Goal: Find specific page/section: Find specific page/section

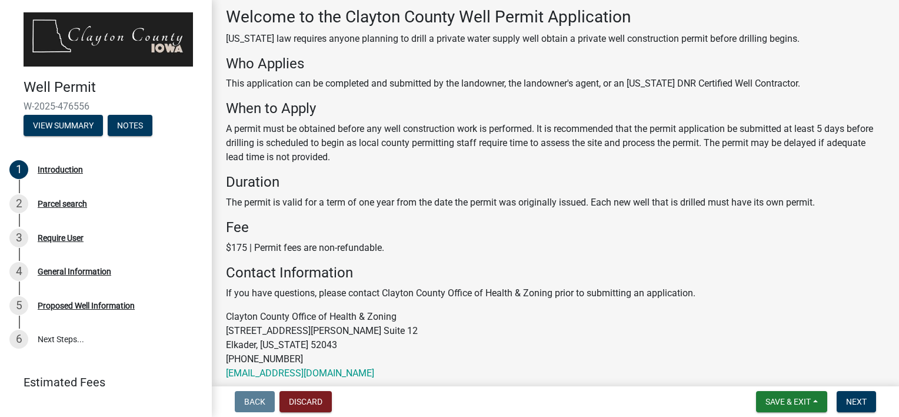
scroll to position [113, 0]
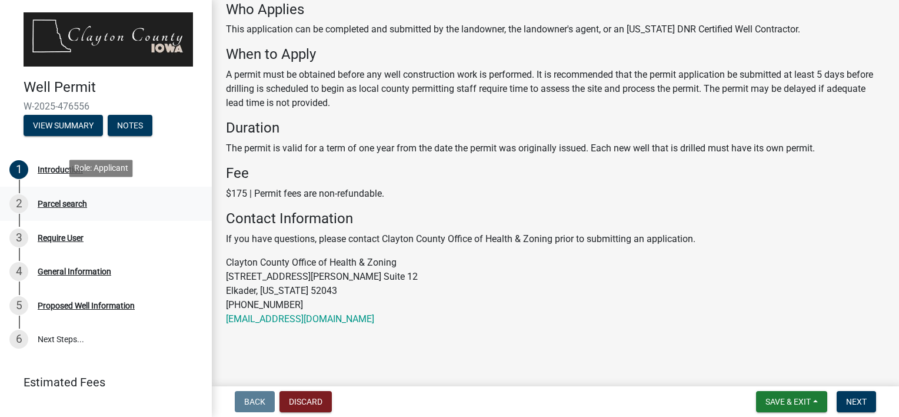
click at [82, 205] on div "2 Parcel search" at bounding box center [101, 203] width 184 height 19
click at [59, 199] on div "Parcel search" at bounding box center [62, 203] width 49 height 8
click at [871, 402] on button "Next" at bounding box center [856, 401] width 39 height 21
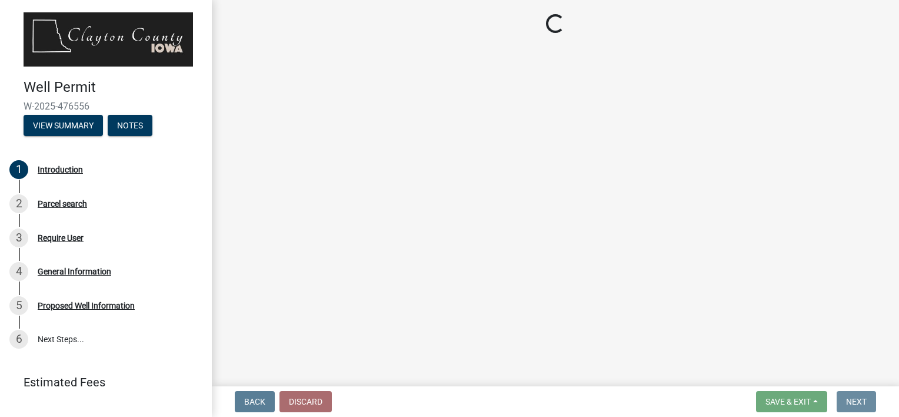
scroll to position [0, 0]
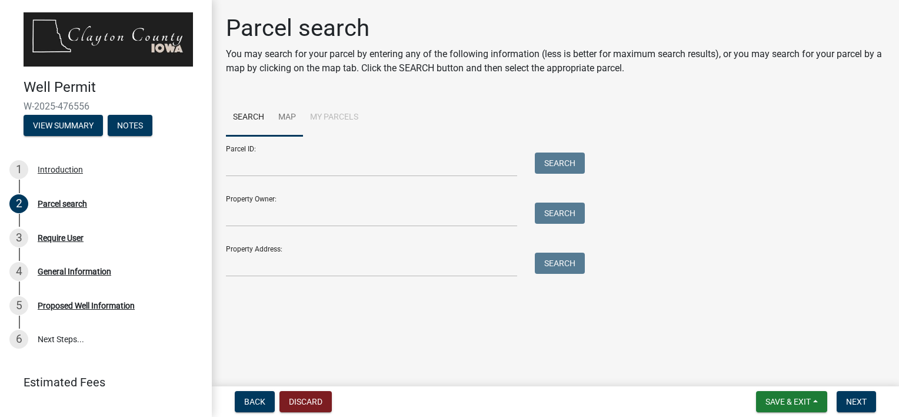
click at [282, 113] on link "Map" at bounding box center [287, 118] width 32 height 38
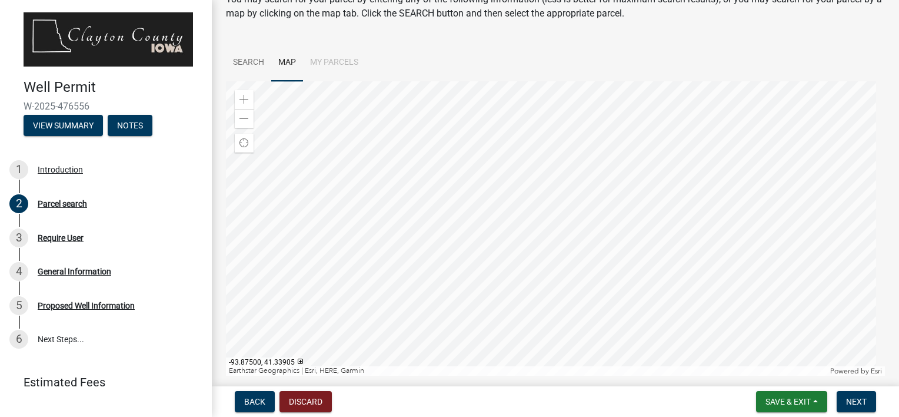
scroll to position [36, 0]
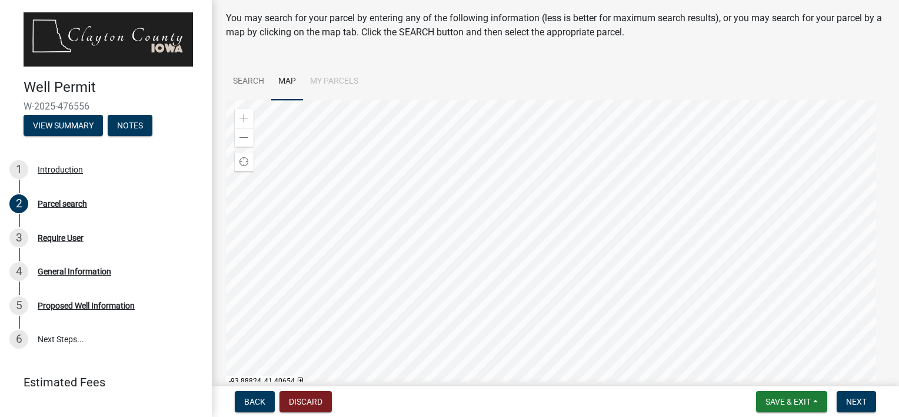
click at [885, 277] on div at bounding box center [555, 247] width 659 height 294
click at [775, 100] on div at bounding box center [555, 247] width 659 height 294
click at [885, 160] on div at bounding box center [555, 247] width 659 height 294
click at [771, 188] on div at bounding box center [555, 247] width 659 height 294
click at [250, 347] on div at bounding box center [555, 247] width 659 height 294
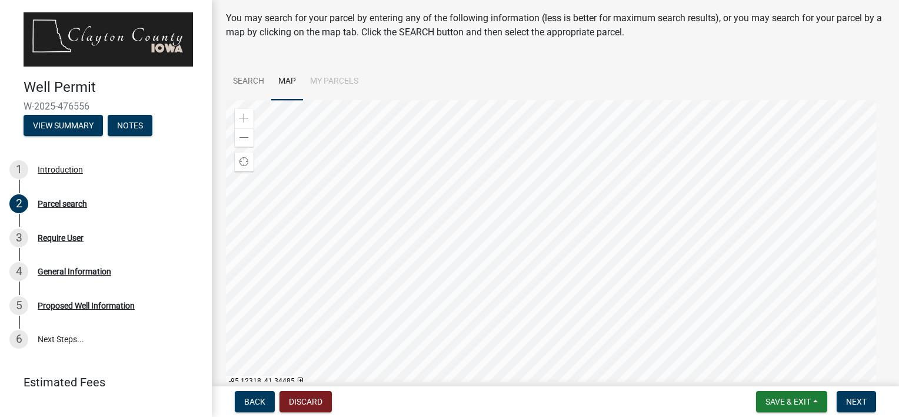
click at [226, 310] on div at bounding box center [555, 247] width 659 height 294
click at [297, 224] on div at bounding box center [555, 247] width 659 height 294
click at [291, 265] on div at bounding box center [555, 247] width 659 height 294
click at [374, 221] on div at bounding box center [555, 247] width 659 height 294
click at [475, 262] on div at bounding box center [555, 247] width 659 height 294
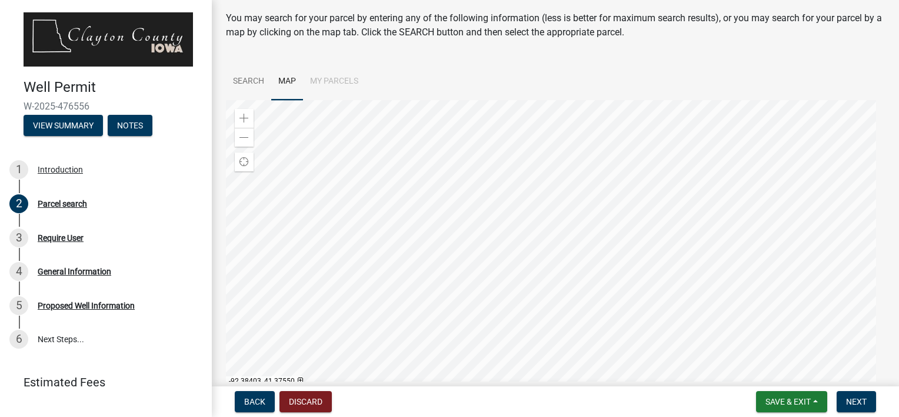
click at [495, 261] on div at bounding box center [555, 247] width 659 height 294
click at [477, 284] on div at bounding box center [555, 247] width 659 height 294
click at [497, 212] on div at bounding box center [555, 247] width 659 height 294
click at [445, 251] on div at bounding box center [555, 247] width 659 height 294
click at [548, 251] on div at bounding box center [555, 247] width 659 height 294
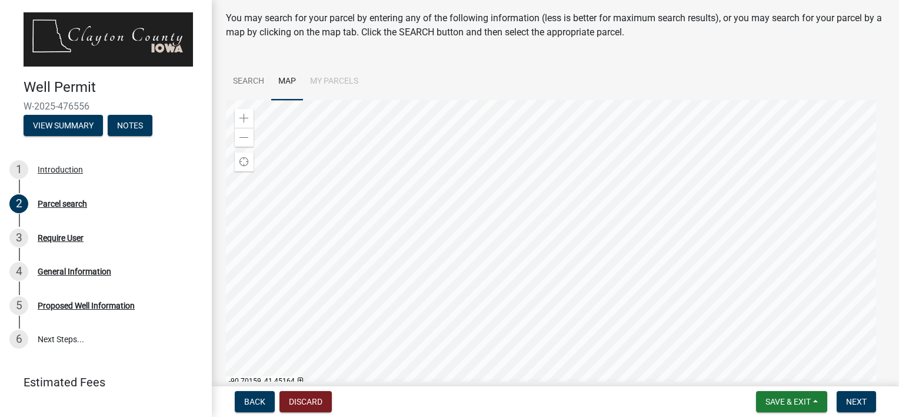
click at [706, 394] on div at bounding box center [555, 247] width 659 height 294
click at [575, 268] on div at bounding box center [555, 247] width 659 height 294
click at [644, 281] on div at bounding box center [555, 247] width 659 height 294
click at [244, 284] on div at bounding box center [555, 247] width 659 height 294
click at [551, 294] on div at bounding box center [555, 247] width 659 height 294
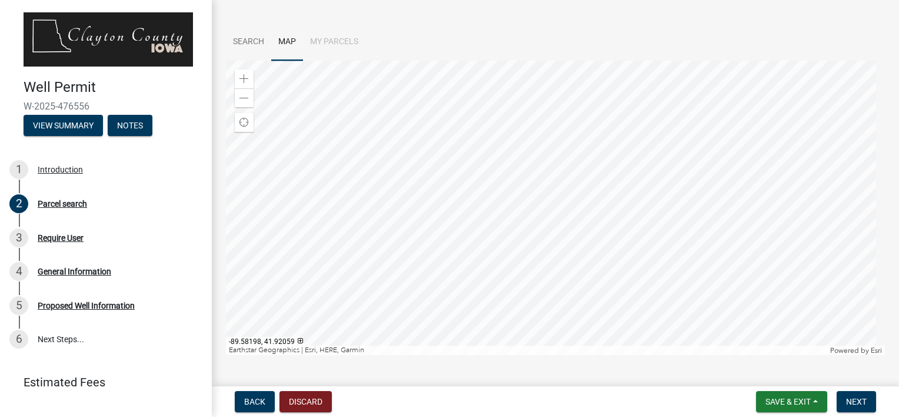
scroll to position [95, 0]
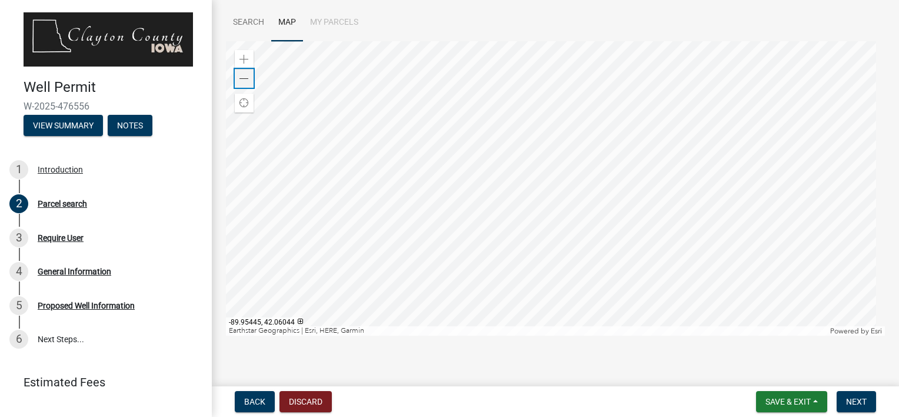
click at [235, 75] on div "Zoom out" at bounding box center [244, 78] width 19 height 19
click at [603, 335] on div at bounding box center [555, 188] width 659 height 294
click at [241, 60] on span at bounding box center [244, 59] width 9 height 9
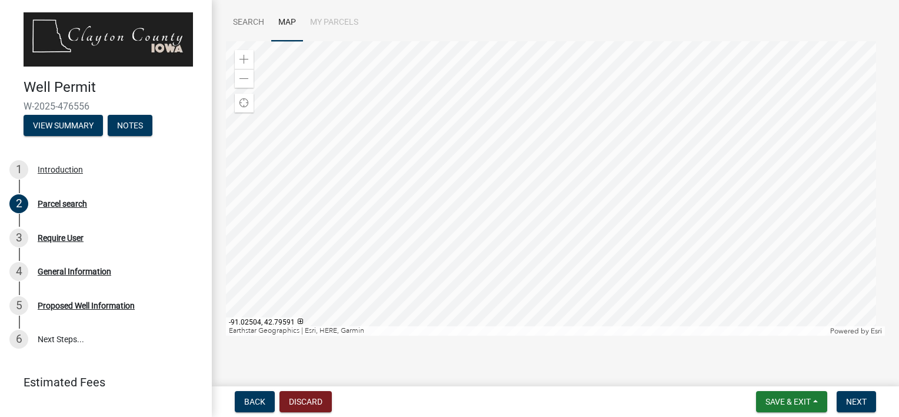
click at [636, 196] on div at bounding box center [555, 188] width 659 height 294
click at [508, 238] on div at bounding box center [555, 188] width 659 height 294
click at [465, 193] on div at bounding box center [555, 188] width 659 height 294
click at [245, 59] on span at bounding box center [244, 59] width 9 height 9
click at [629, 75] on div at bounding box center [555, 188] width 659 height 294
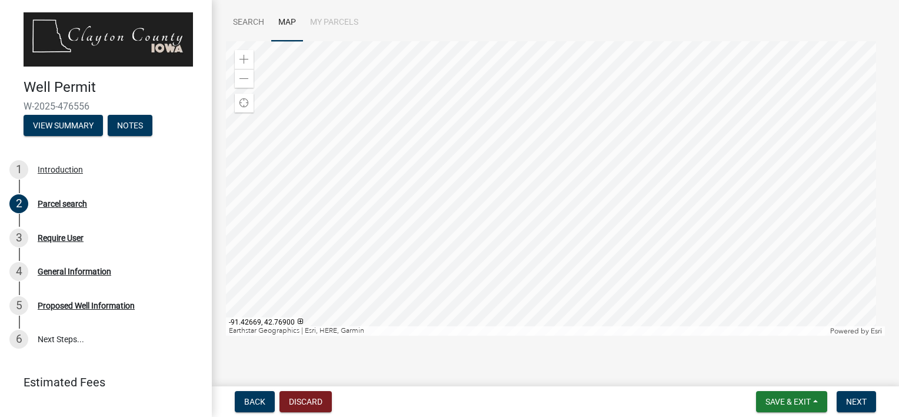
click at [539, 146] on div at bounding box center [555, 188] width 659 height 294
click at [506, 90] on div at bounding box center [555, 188] width 659 height 294
click at [443, 195] on div at bounding box center [555, 188] width 659 height 294
click at [541, 165] on div at bounding box center [555, 188] width 659 height 294
click at [235, 59] on div "Zoom in" at bounding box center [244, 59] width 19 height 19
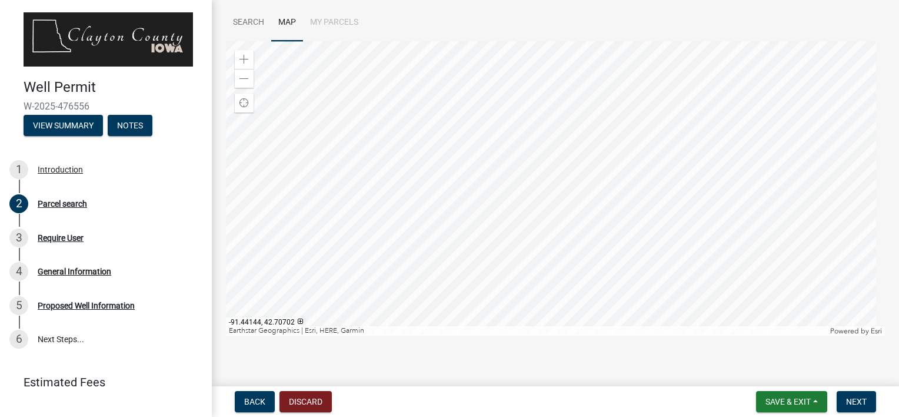
click at [621, 212] on div at bounding box center [555, 188] width 659 height 294
click at [307, 335] on div at bounding box center [555, 188] width 659 height 294
click at [315, 325] on div at bounding box center [555, 188] width 659 height 294
click at [588, 66] on div at bounding box center [555, 188] width 659 height 294
click at [476, 139] on div at bounding box center [555, 188] width 659 height 294
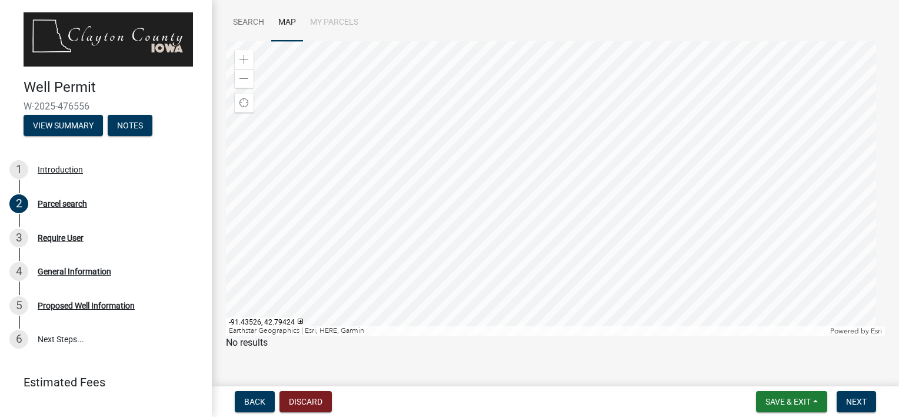
click at [464, 149] on div at bounding box center [555, 188] width 659 height 294
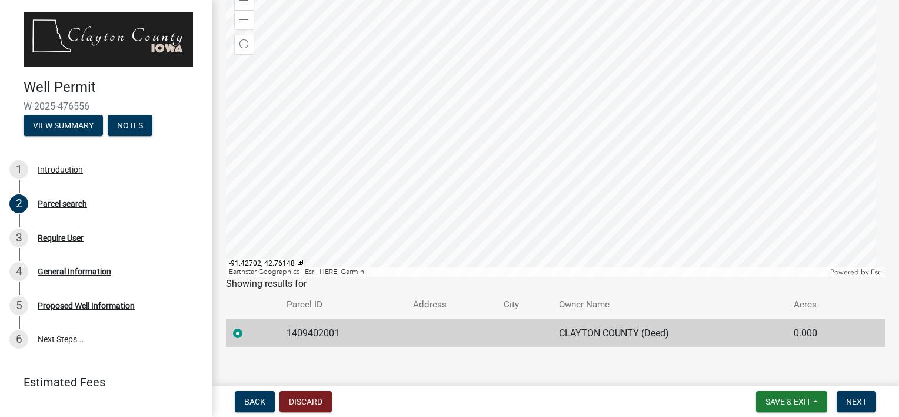
scroll to position [165, 0]
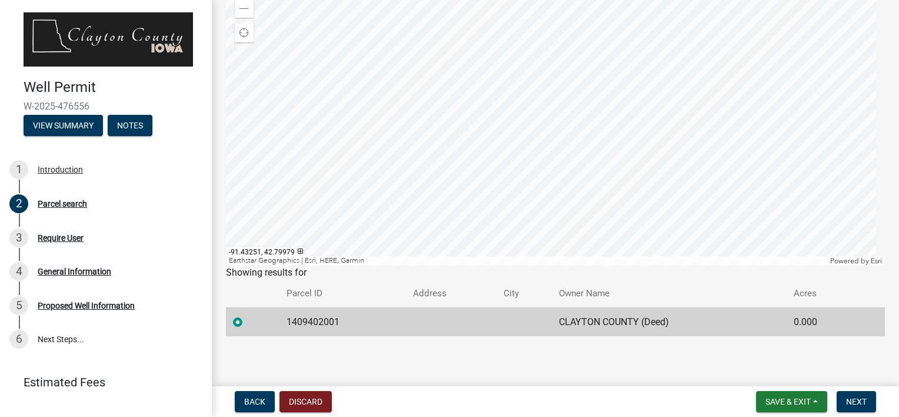
click at [473, 53] on div at bounding box center [555, 118] width 659 height 294
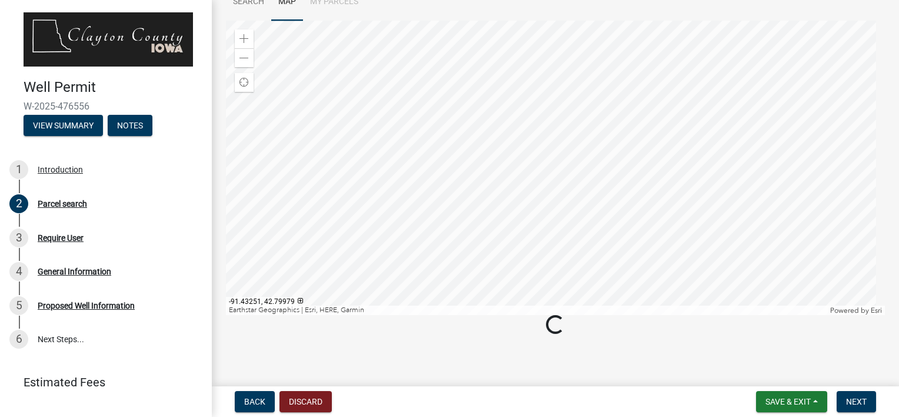
scroll to position [123, 0]
click at [479, 91] on div at bounding box center [555, 160] width 659 height 294
click at [521, 115] on div at bounding box center [555, 160] width 659 height 294
click at [523, 165] on div at bounding box center [555, 160] width 659 height 294
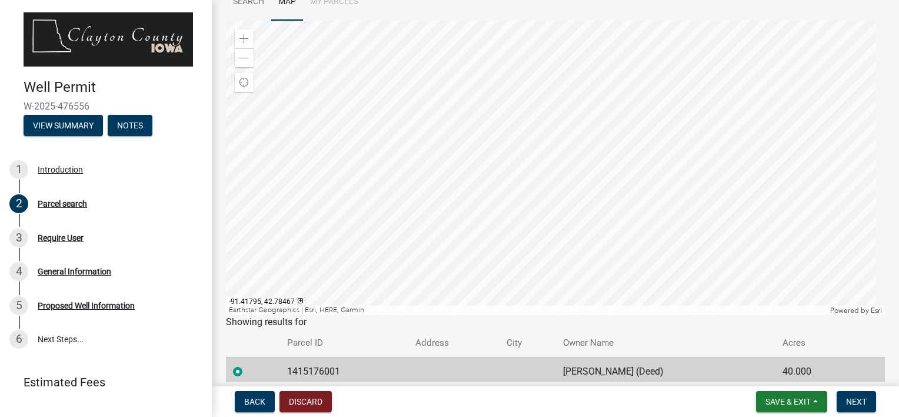
scroll to position [165, 0]
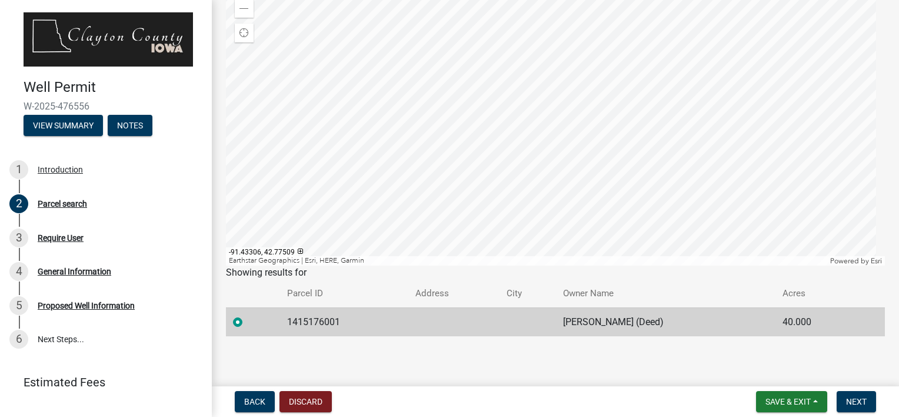
click at [574, 146] on div at bounding box center [555, 118] width 659 height 294
click at [465, 156] on div at bounding box center [555, 118] width 659 height 294
click at [307, 118] on div at bounding box center [555, 118] width 659 height 294
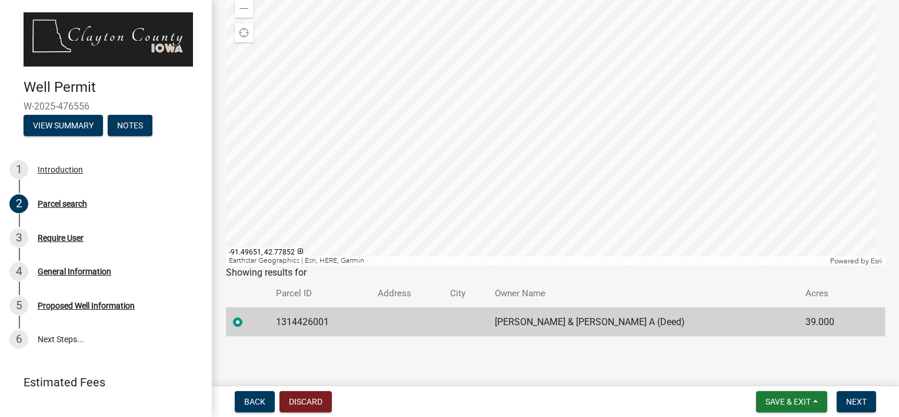
click at [356, 130] on div at bounding box center [555, 118] width 659 height 294
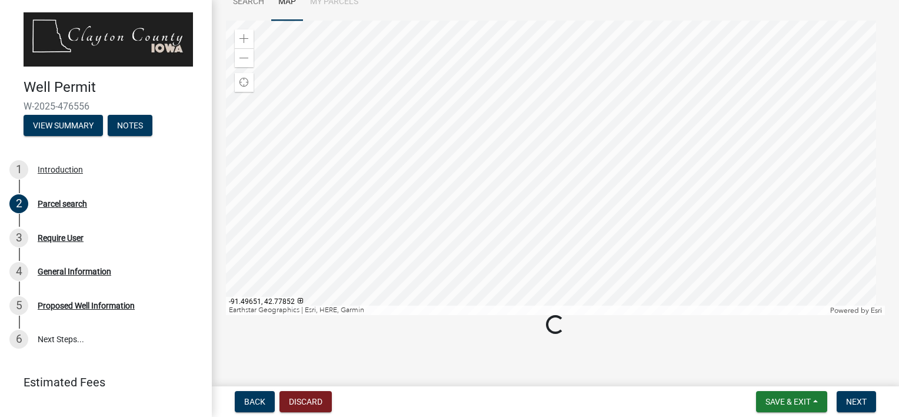
scroll to position [123, 0]
click at [363, 159] on div at bounding box center [555, 160] width 659 height 294
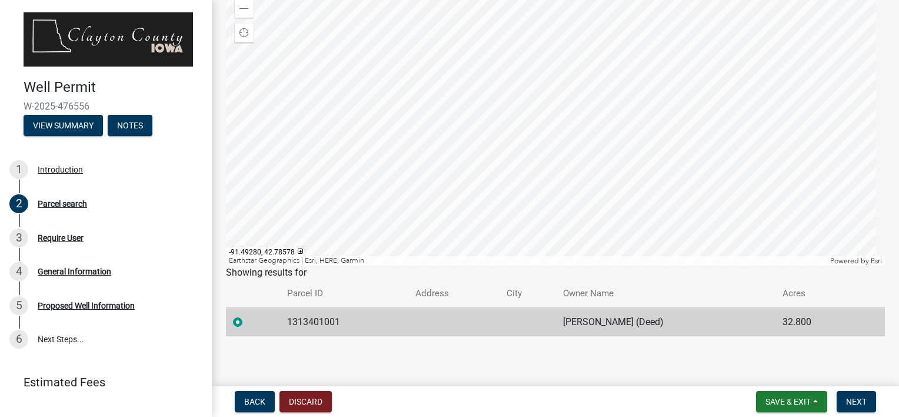
click at [369, 97] on div at bounding box center [555, 118] width 659 height 294
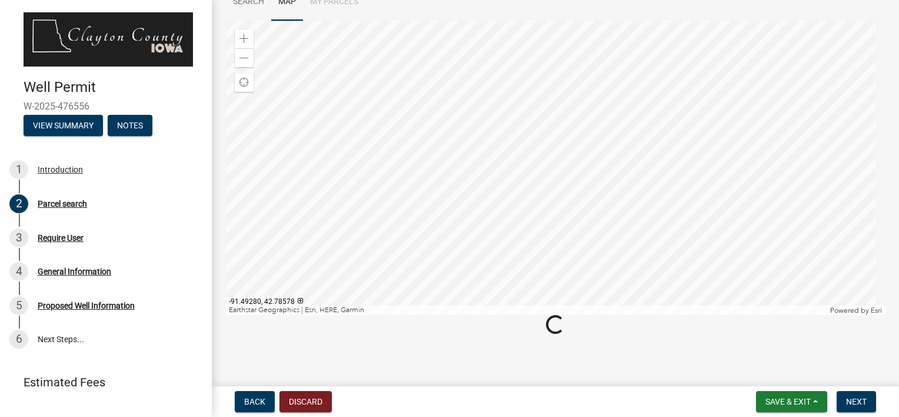
scroll to position [123, 0]
click at [367, 66] on div at bounding box center [555, 160] width 659 height 294
click at [340, 64] on div at bounding box center [555, 160] width 659 height 294
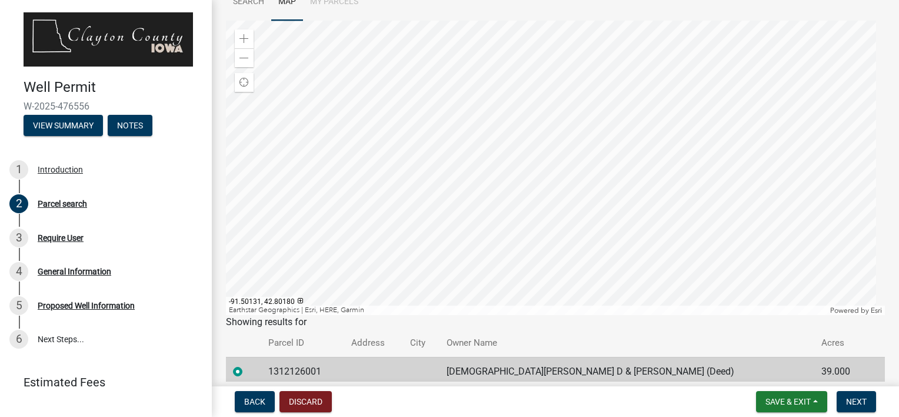
scroll to position [165, 0]
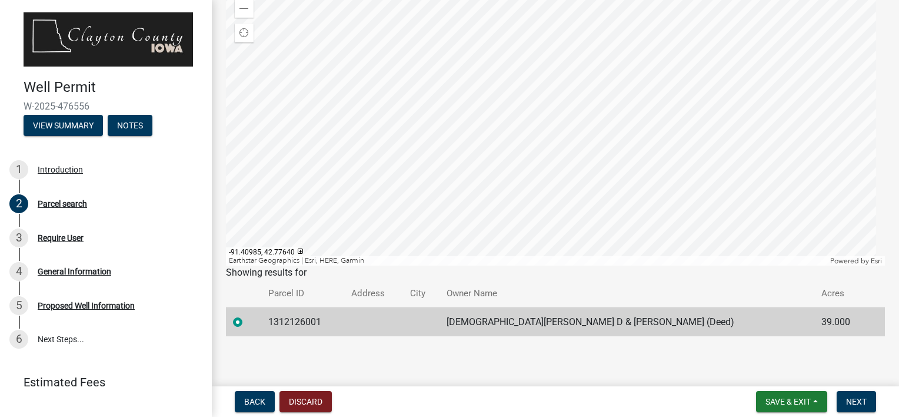
click at [633, 245] on div at bounding box center [555, 118] width 659 height 294
click at [746, 144] on div at bounding box center [555, 118] width 659 height 294
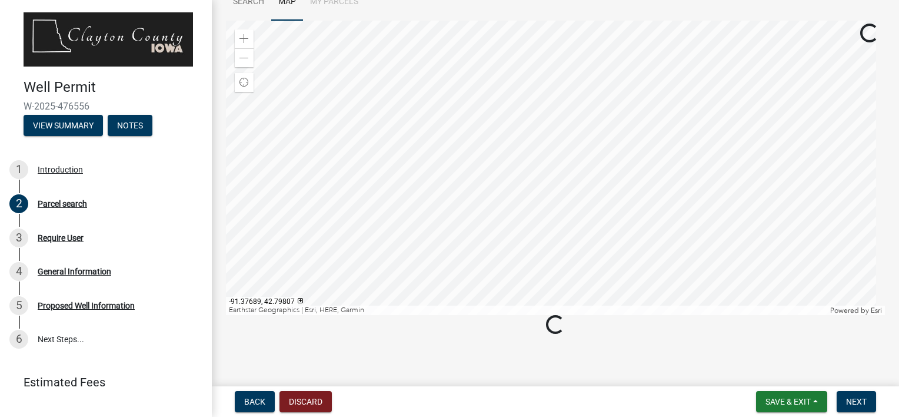
scroll to position [123, 0]
click at [723, 208] on div at bounding box center [555, 160] width 659 height 294
click at [725, 209] on div at bounding box center [555, 160] width 659 height 294
click at [668, 215] on div at bounding box center [555, 160] width 659 height 294
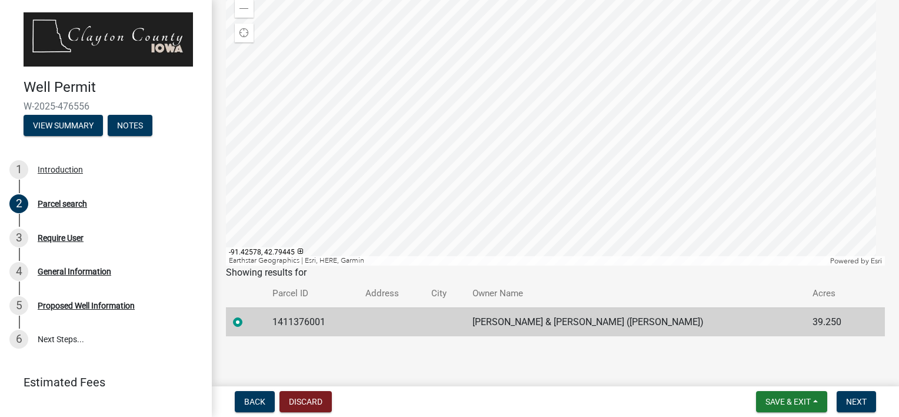
click at [669, 127] on div at bounding box center [555, 118] width 659 height 294
click at [515, 193] on div at bounding box center [555, 118] width 659 height 294
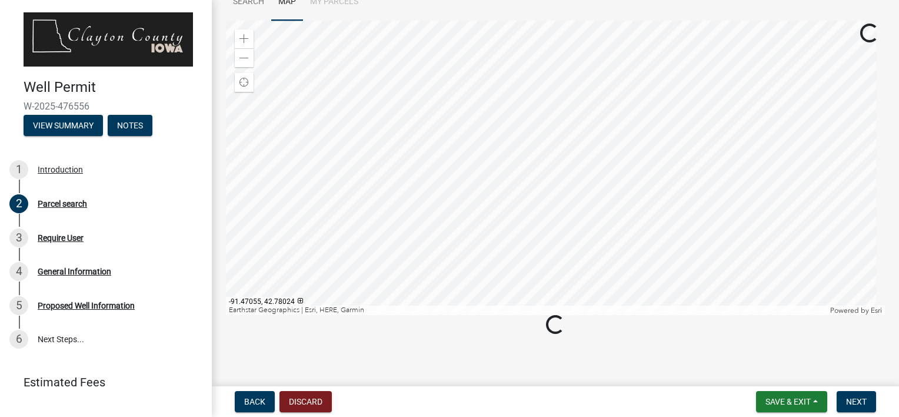
scroll to position [123, 0]
click at [581, 237] on div at bounding box center [555, 160] width 659 height 294
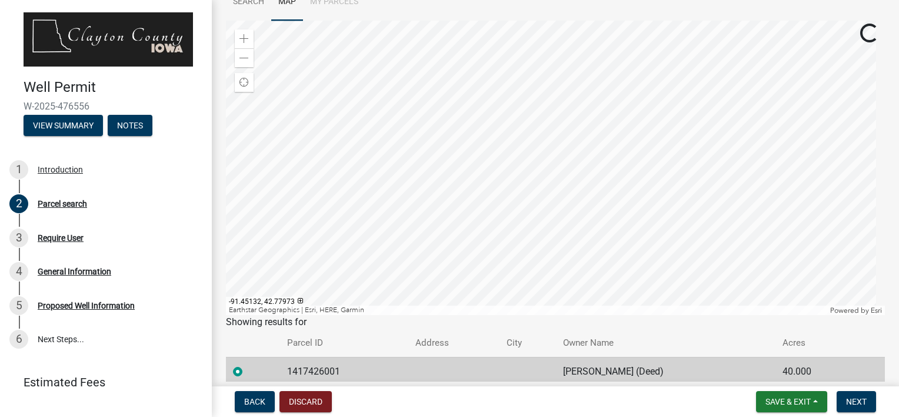
scroll to position [165, 0]
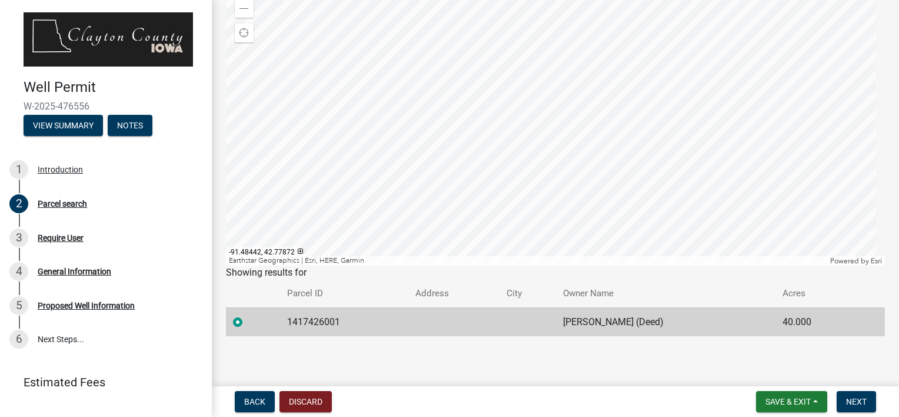
click at [467, 200] on div at bounding box center [555, 118] width 659 height 294
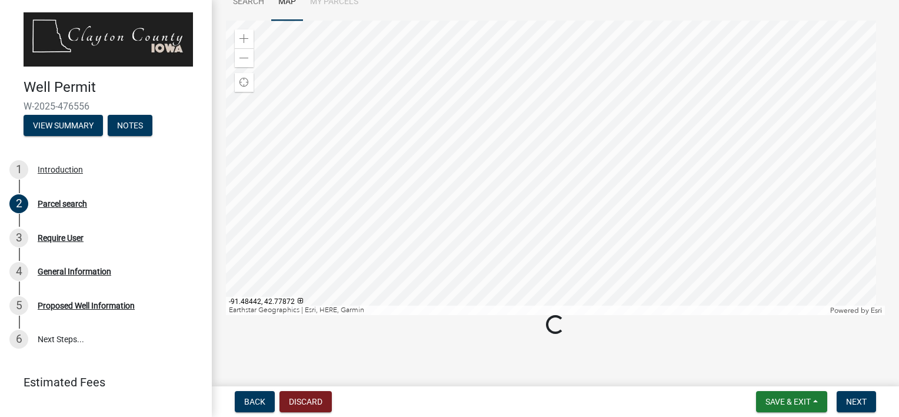
scroll to position [123, 0]
click at [467, 200] on div at bounding box center [555, 160] width 659 height 294
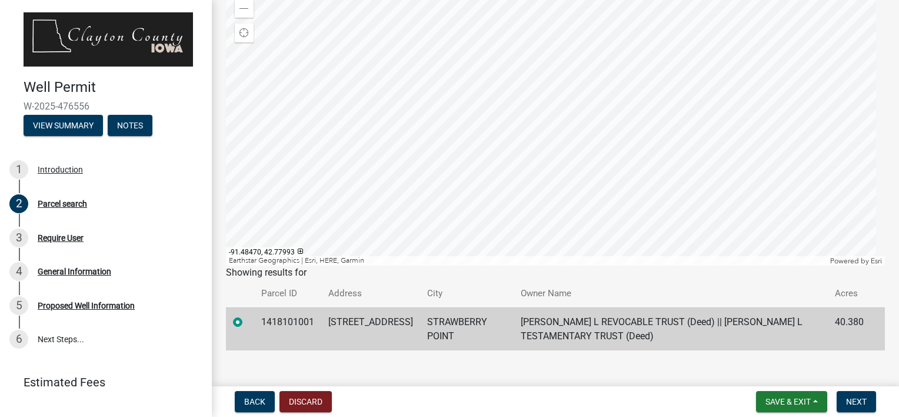
click at [411, 183] on div at bounding box center [555, 118] width 659 height 294
click at [443, 79] on div at bounding box center [555, 118] width 659 height 294
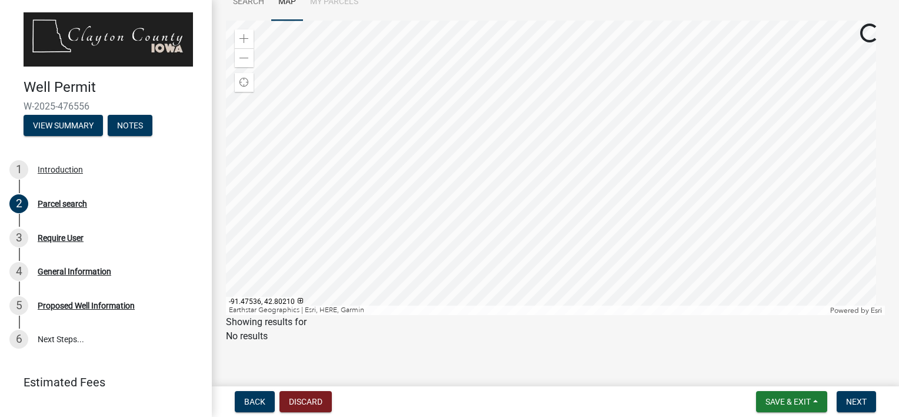
scroll to position [123, 0]
click at [440, 115] on div at bounding box center [555, 160] width 659 height 294
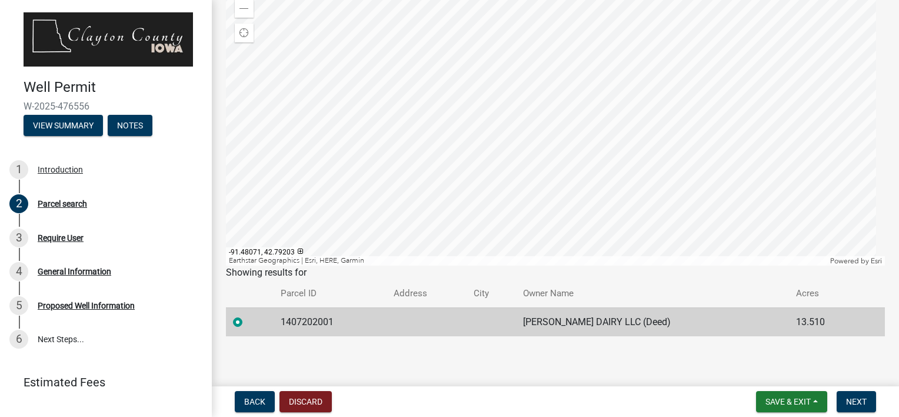
click at [322, 131] on div at bounding box center [555, 118] width 659 height 294
click at [524, 124] on div at bounding box center [555, 118] width 659 height 294
click at [548, 115] on div at bounding box center [555, 118] width 659 height 294
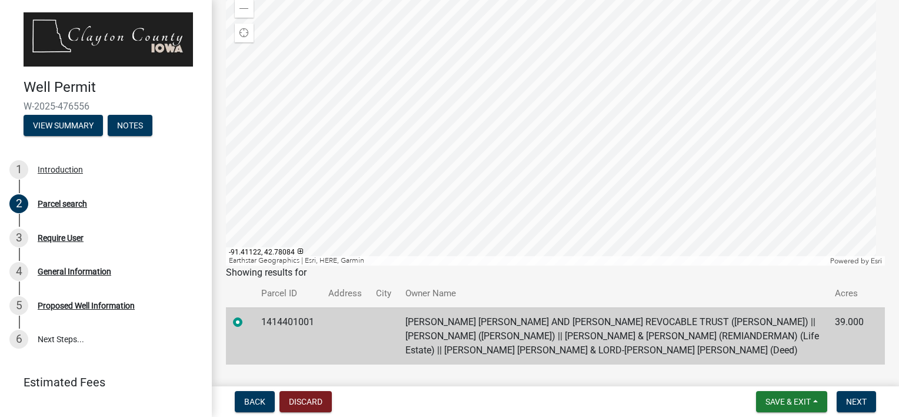
click at [498, 119] on div at bounding box center [555, 118] width 659 height 294
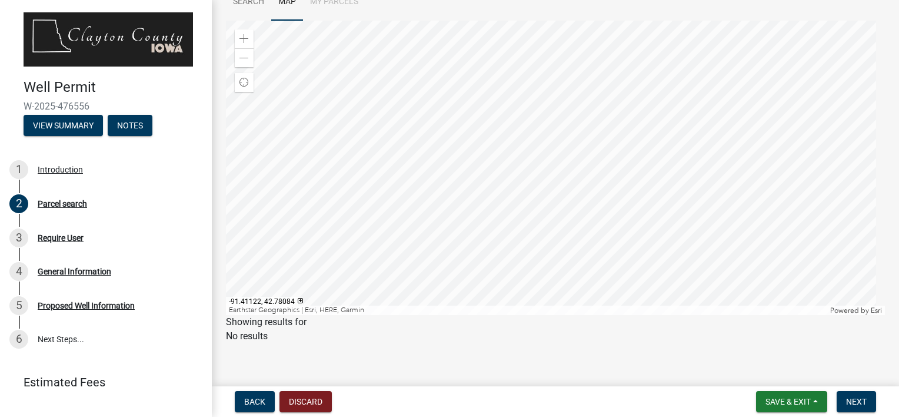
scroll to position [123, 0]
click at [497, 128] on div at bounding box center [555, 160] width 659 height 294
click at [486, 131] on div at bounding box center [555, 160] width 659 height 294
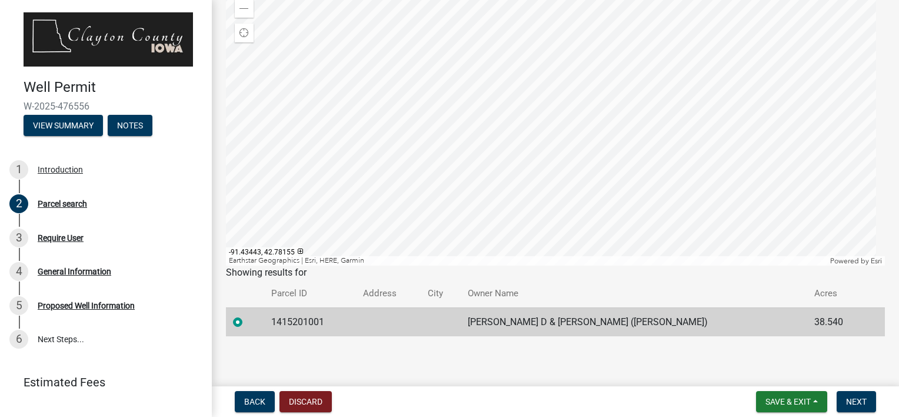
click at [419, 115] on div at bounding box center [555, 118] width 659 height 294
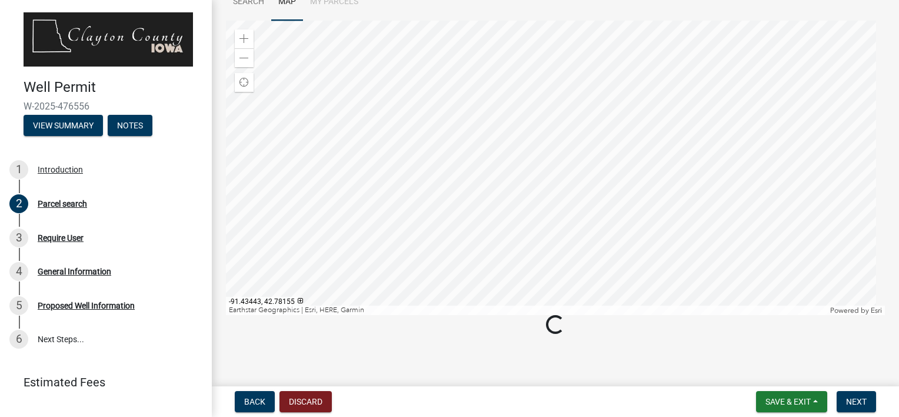
scroll to position [123, 0]
click at [428, 99] on div at bounding box center [555, 160] width 659 height 294
click at [450, 101] on div at bounding box center [555, 160] width 659 height 294
click at [453, 81] on div at bounding box center [555, 160] width 659 height 294
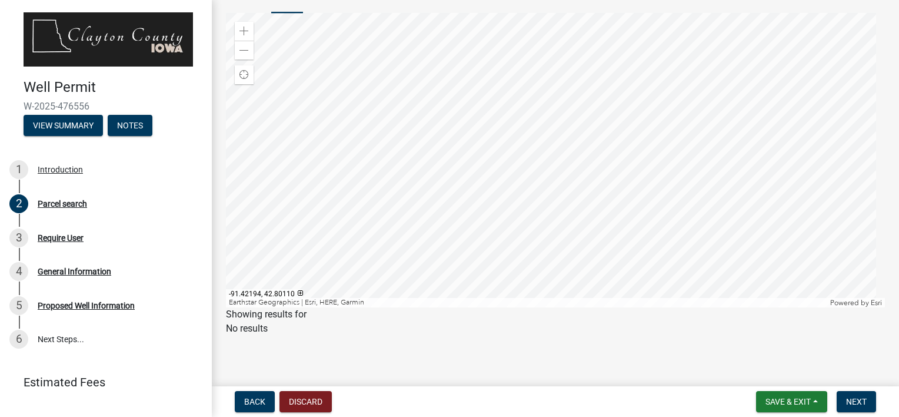
click at [462, 66] on div at bounding box center [555, 160] width 659 height 294
click at [434, 64] on div at bounding box center [555, 160] width 659 height 294
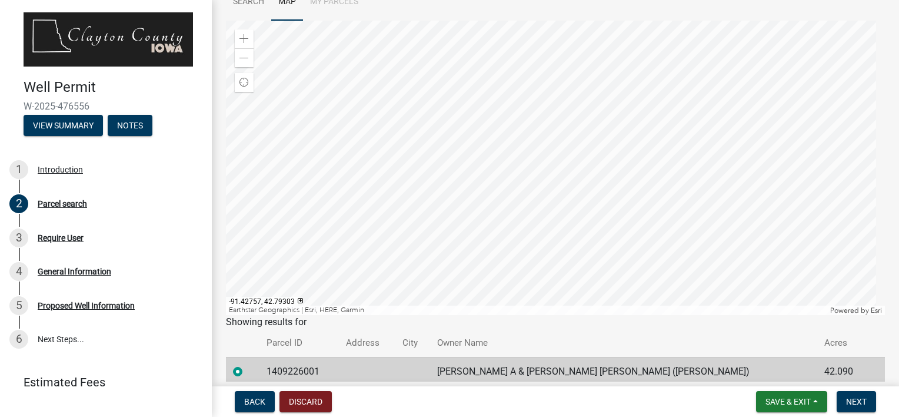
scroll to position [165, 0]
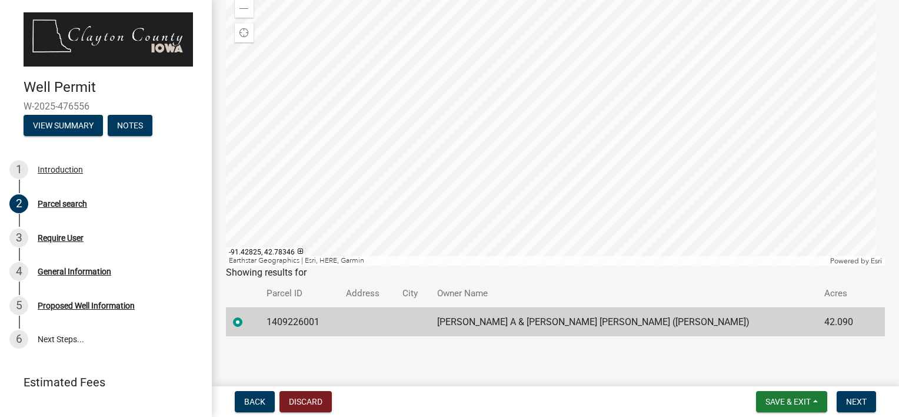
click at [593, 151] on div at bounding box center [555, 118] width 659 height 294
click at [552, 148] on div at bounding box center [555, 118] width 659 height 294
click at [591, 116] on div at bounding box center [555, 118] width 659 height 294
click at [650, 99] on div at bounding box center [555, 118] width 659 height 294
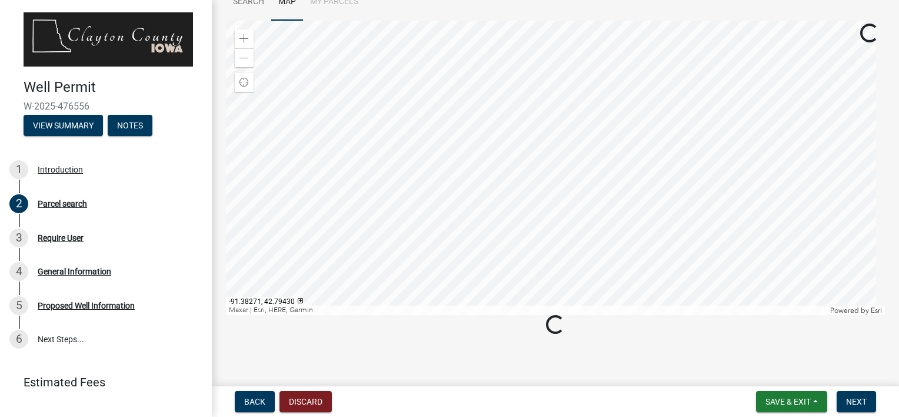
scroll to position [123, 0]
click at [636, 140] on div at bounding box center [555, 160] width 659 height 294
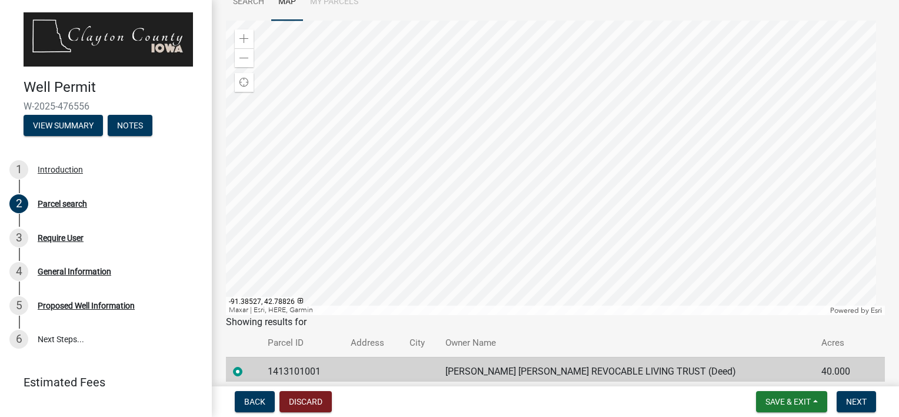
scroll to position [165, 0]
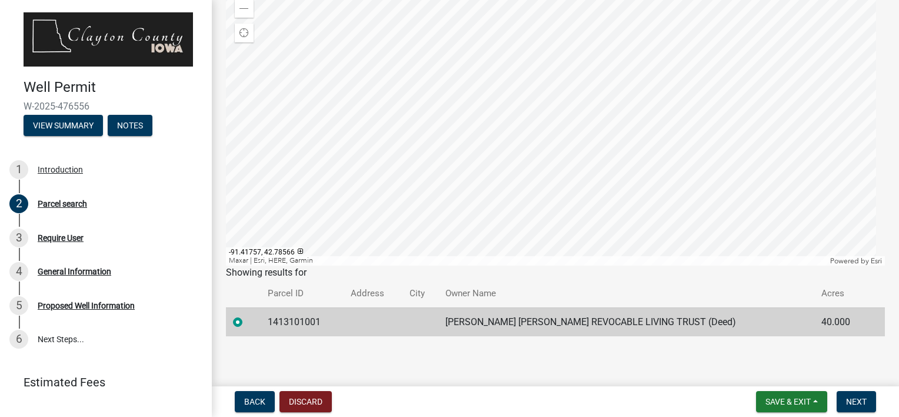
click at [496, 196] on div at bounding box center [555, 118] width 659 height 294
click at [469, 137] on div at bounding box center [555, 118] width 659 height 294
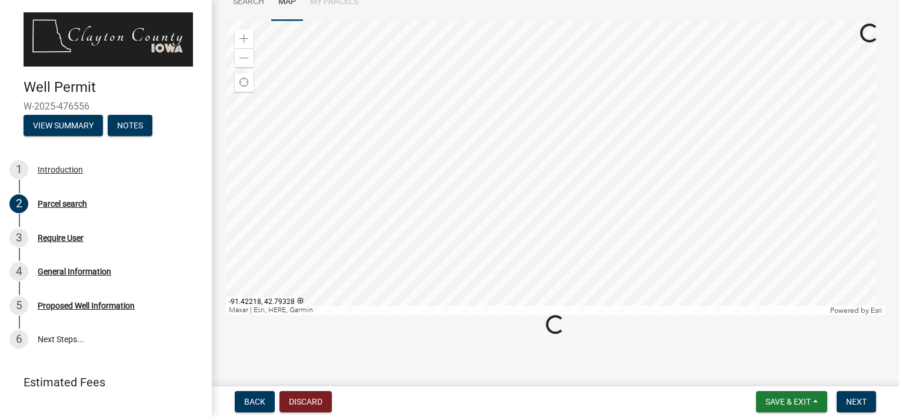
scroll to position [123, 0]
click at [464, 142] on div at bounding box center [555, 160] width 659 height 294
click at [448, 134] on div at bounding box center [555, 160] width 659 height 294
click at [424, 143] on div at bounding box center [555, 160] width 659 height 294
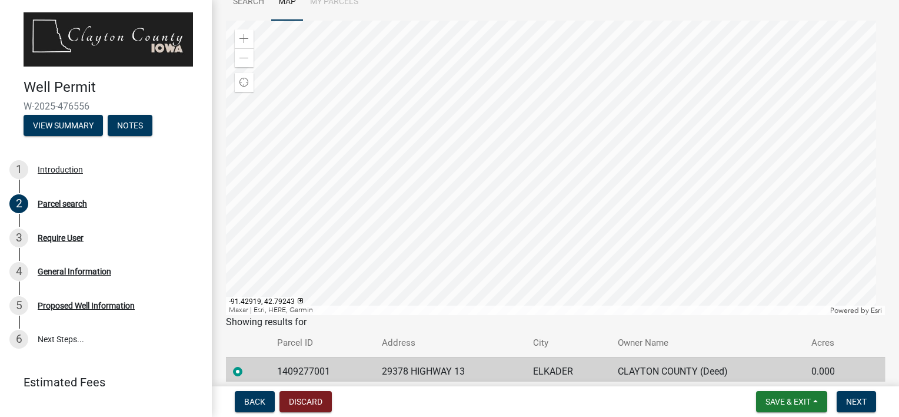
scroll to position [165, 0]
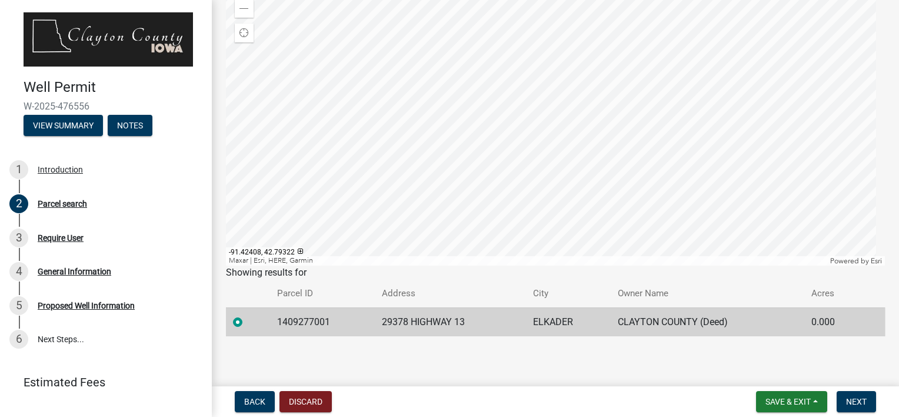
click at [372, 201] on div at bounding box center [555, 118] width 659 height 294
click at [411, 122] on div at bounding box center [555, 118] width 659 height 294
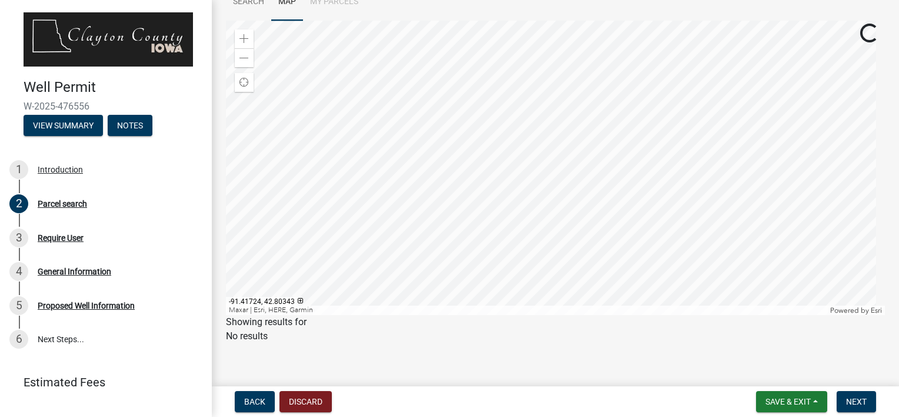
scroll to position [123, 0]
click at [406, 134] on div at bounding box center [555, 160] width 659 height 294
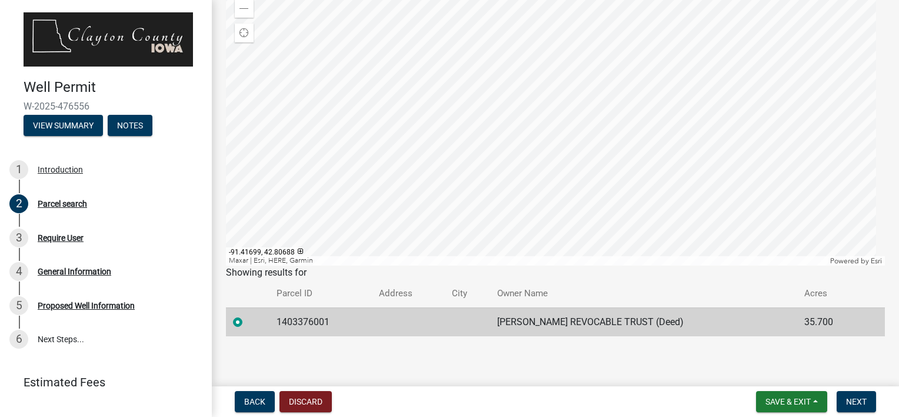
click at [413, 95] on div at bounding box center [555, 118] width 659 height 294
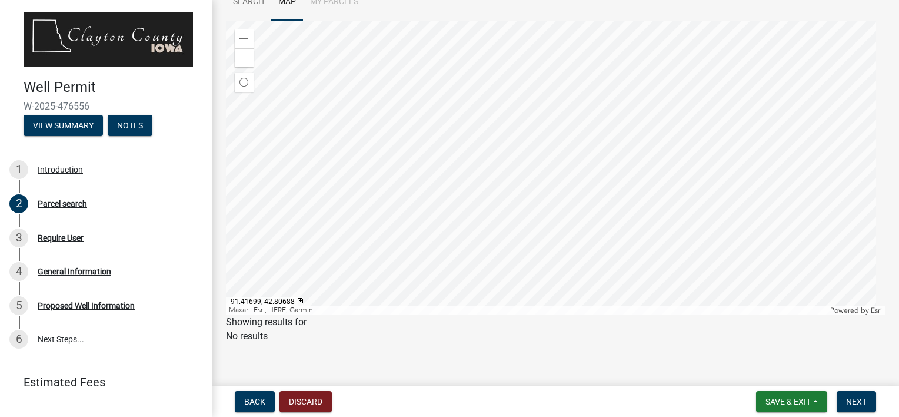
scroll to position [123, 0]
click at [411, 105] on div at bounding box center [555, 160] width 659 height 294
click at [397, 109] on div at bounding box center [555, 160] width 659 height 294
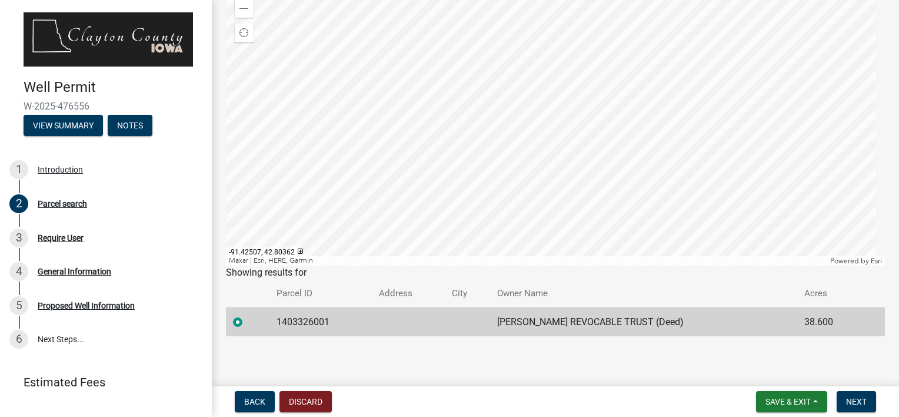
click at [367, 120] on div at bounding box center [555, 118] width 659 height 294
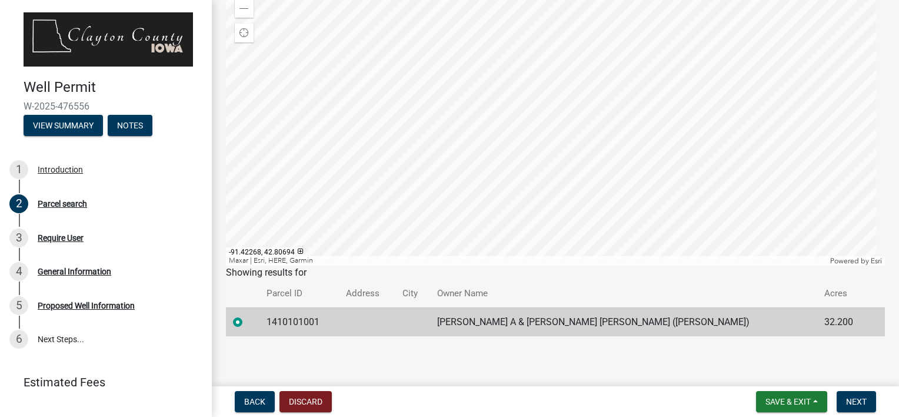
click at [380, 94] on div at bounding box center [555, 118] width 659 height 294
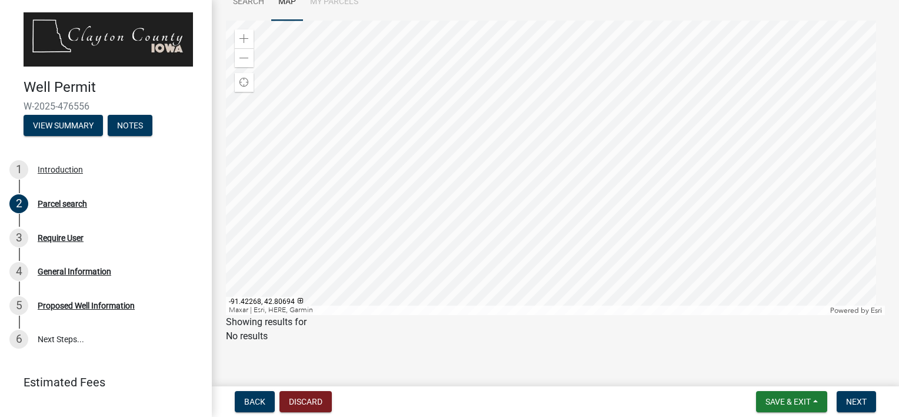
scroll to position [123, 0]
click at [376, 102] on div at bounding box center [555, 160] width 659 height 294
click at [365, 99] on div at bounding box center [555, 160] width 659 height 294
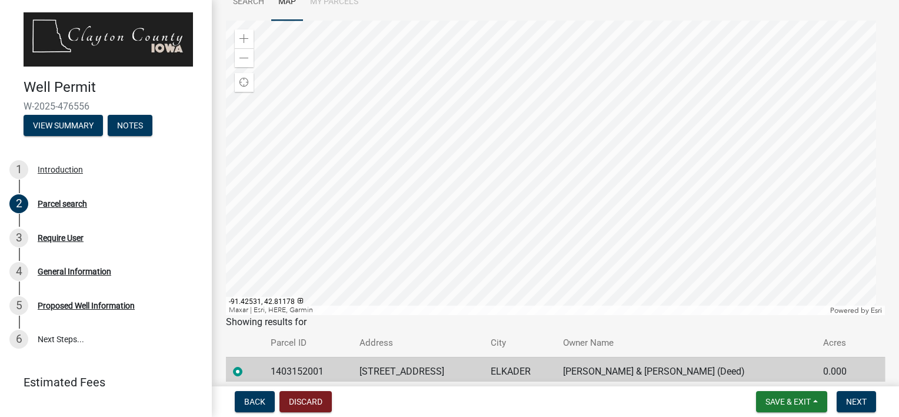
scroll to position [165, 0]
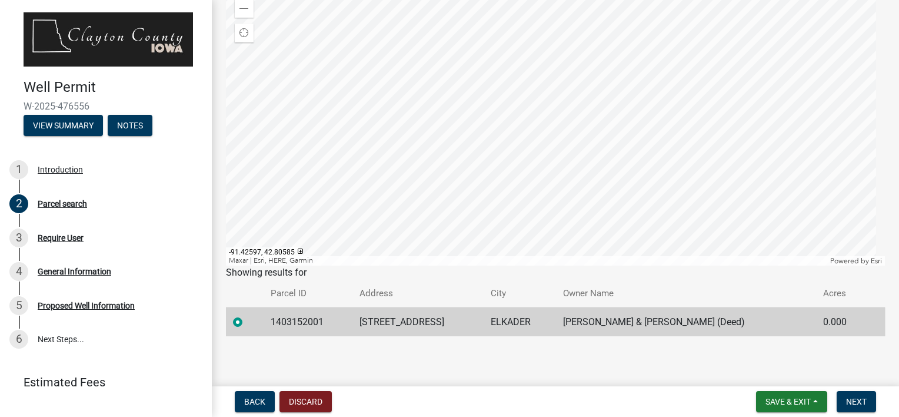
click at [361, 103] on div at bounding box center [555, 118] width 659 height 294
click at [350, 122] on div at bounding box center [555, 118] width 659 height 294
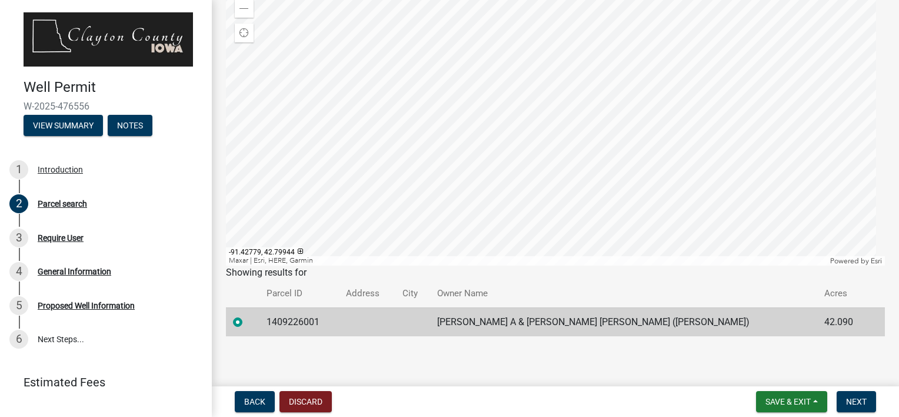
click at [351, 153] on div at bounding box center [555, 118] width 659 height 294
click at [506, 108] on div at bounding box center [555, 118] width 659 height 294
click at [382, 174] on div at bounding box center [555, 118] width 659 height 294
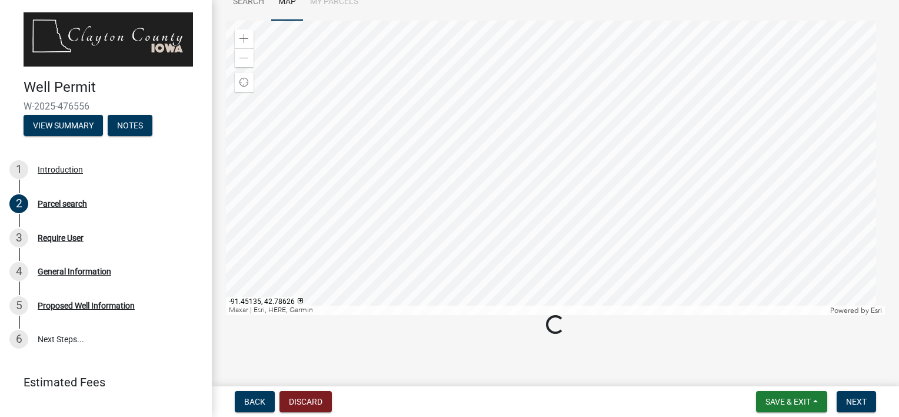
scroll to position [123, 0]
click at [468, 86] on div at bounding box center [555, 160] width 659 height 294
click at [478, 123] on div at bounding box center [555, 160] width 659 height 294
click at [462, 171] on div at bounding box center [555, 160] width 659 height 294
click at [422, 161] on div at bounding box center [555, 160] width 659 height 294
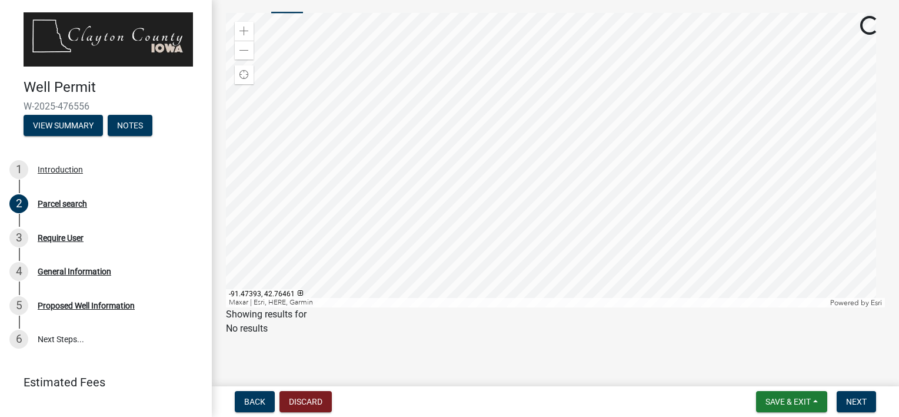
click at [424, 163] on div at bounding box center [555, 160] width 659 height 294
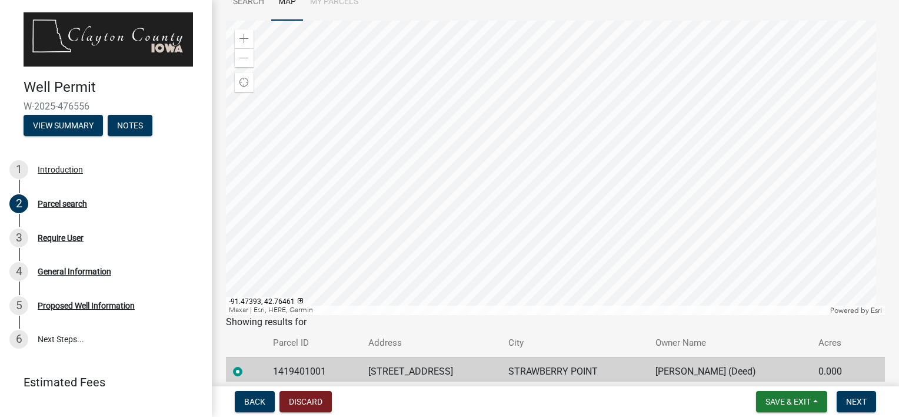
scroll to position [165, 0]
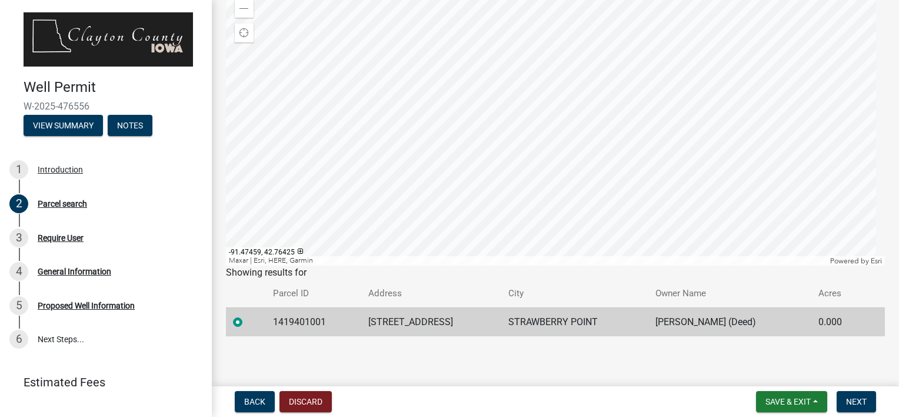
click at [420, 124] on div at bounding box center [555, 118] width 659 height 294
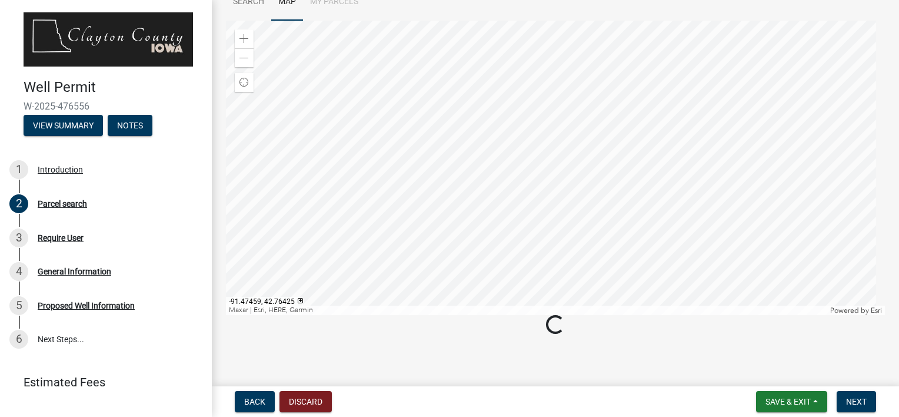
scroll to position [123, 0]
click at [421, 162] on div at bounding box center [555, 160] width 659 height 294
click at [411, 156] on div at bounding box center [555, 160] width 659 height 294
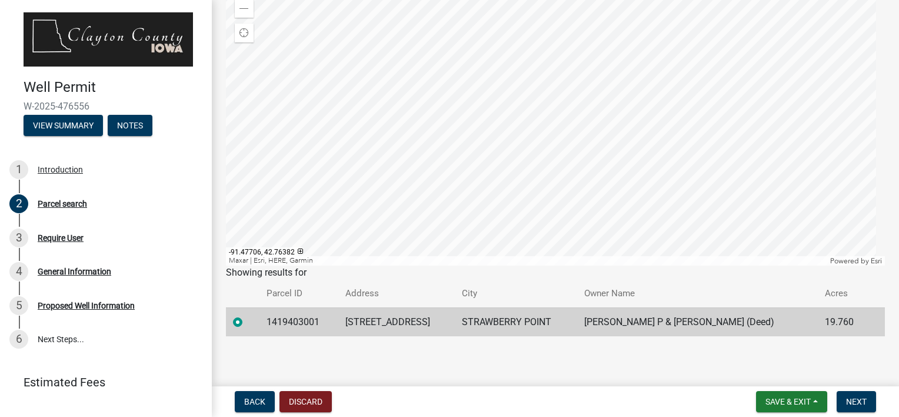
click at [405, 127] on div at bounding box center [555, 118] width 659 height 294
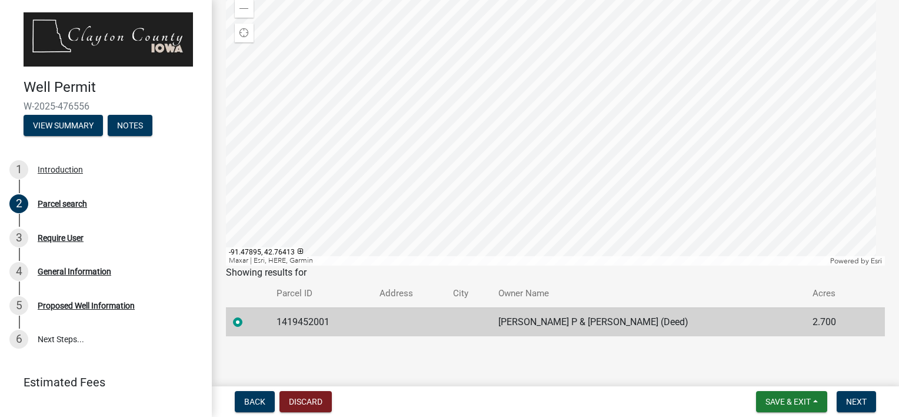
click at [395, 125] on div at bounding box center [555, 118] width 659 height 294
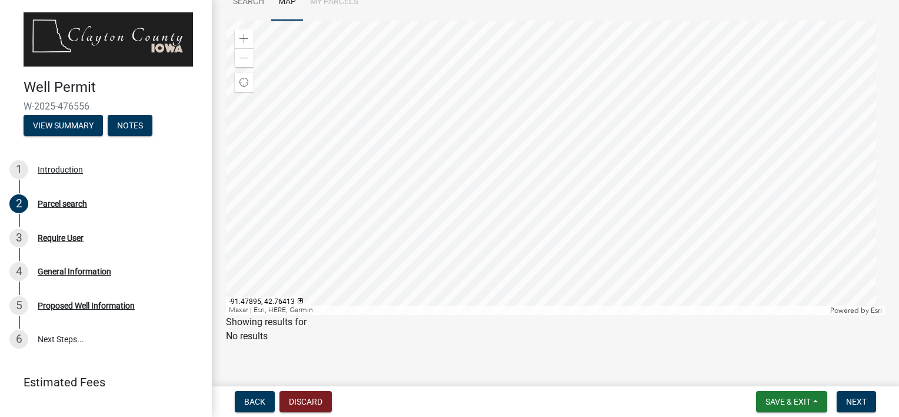
scroll to position [123, 0]
click at [400, 163] on div at bounding box center [555, 160] width 659 height 294
click at [445, 196] on div at bounding box center [555, 160] width 659 height 294
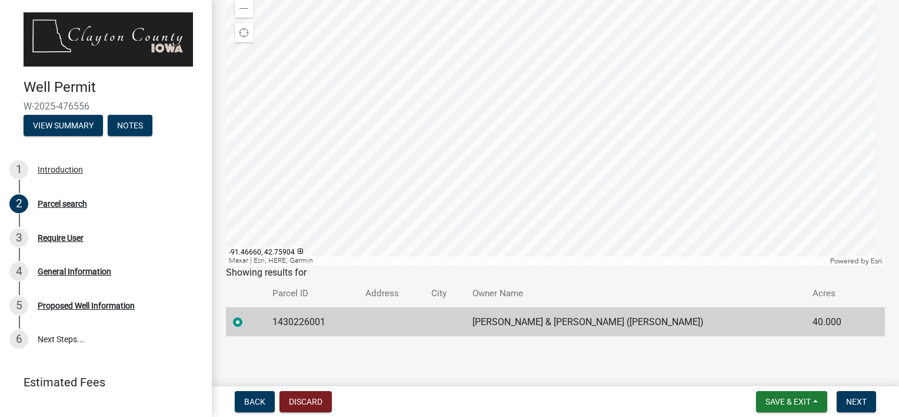
click at [465, 165] on div at bounding box center [555, 118] width 659 height 294
click at [468, 137] on div at bounding box center [555, 118] width 659 height 294
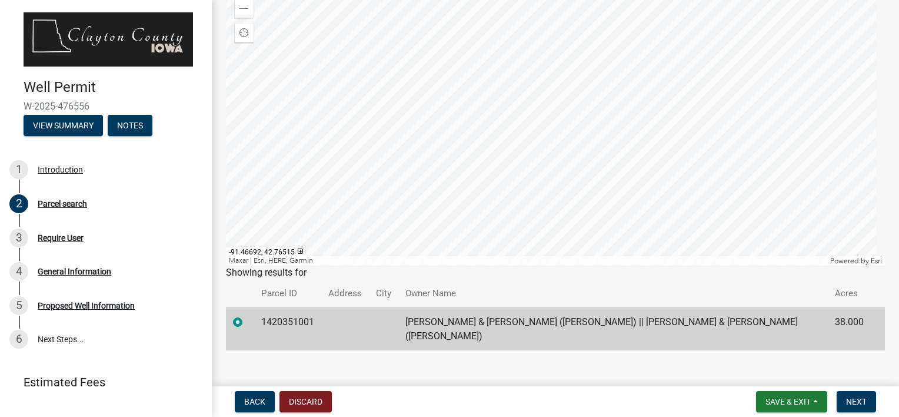
click at [464, 117] on div at bounding box center [555, 118] width 659 height 294
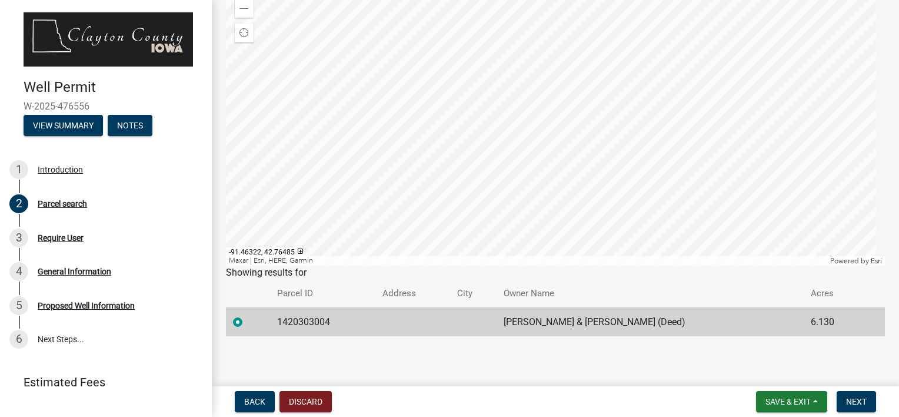
click at [485, 119] on div at bounding box center [555, 118] width 659 height 294
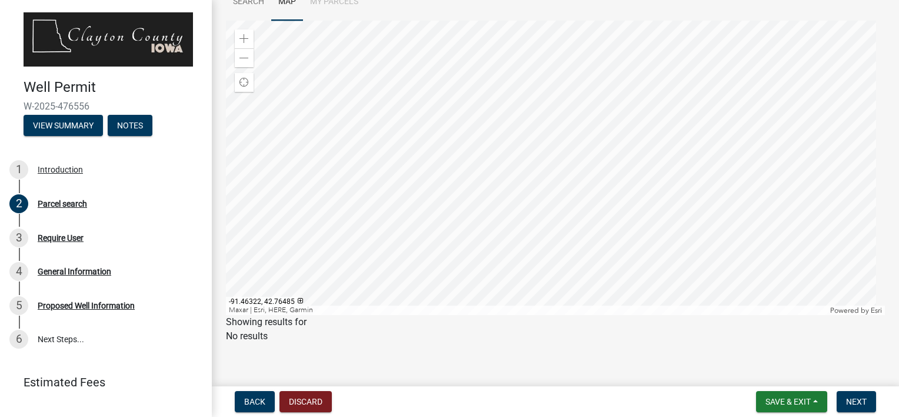
scroll to position [123, 0]
click at [485, 162] on div at bounding box center [555, 160] width 659 height 294
click at [480, 162] on div at bounding box center [555, 160] width 659 height 294
click at [490, 174] on div at bounding box center [555, 160] width 659 height 294
click at [500, 160] on div at bounding box center [555, 160] width 659 height 294
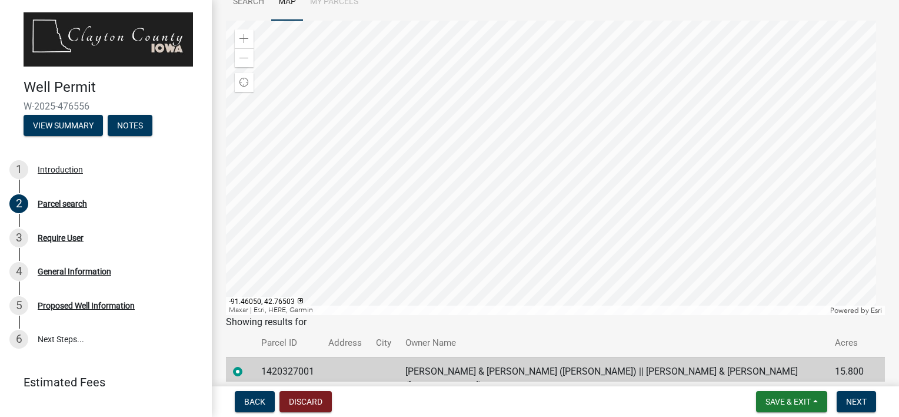
scroll to position [165, 0]
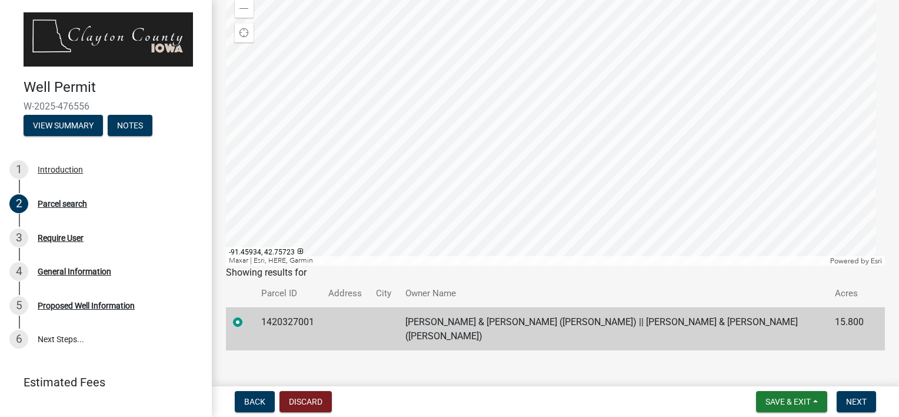
click at [574, 131] on div at bounding box center [555, 118] width 659 height 294
click at [422, 162] on div at bounding box center [555, 118] width 659 height 294
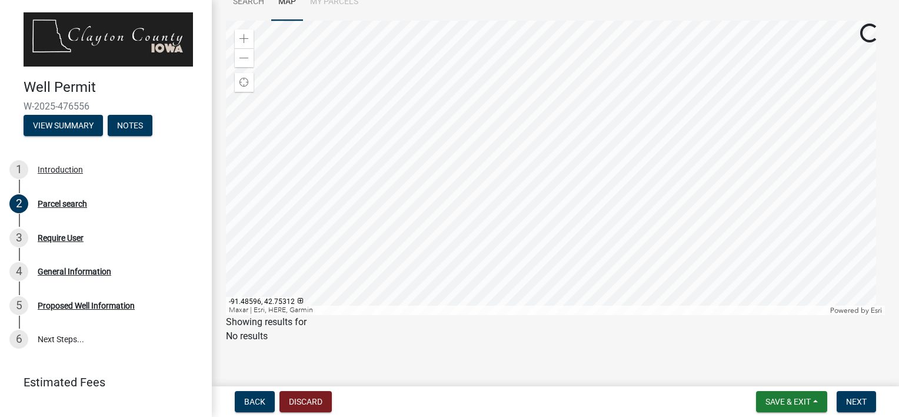
scroll to position [123, 0]
click at [447, 169] on div at bounding box center [555, 160] width 659 height 294
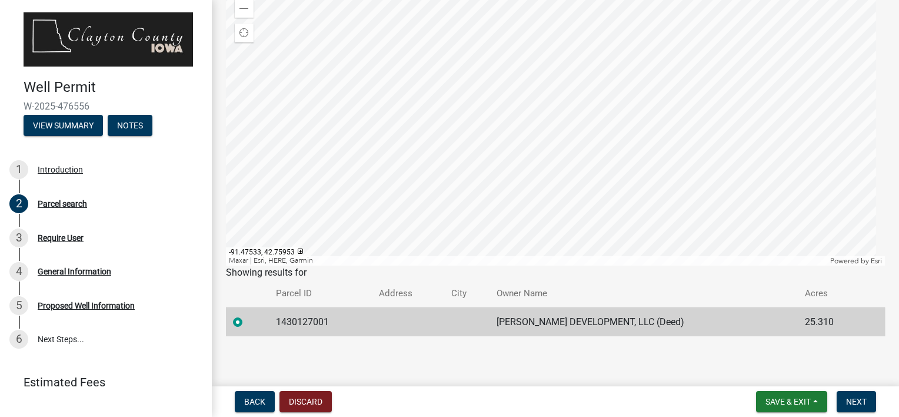
click at [483, 113] on div at bounding box center [555, 118] width 659 height 294
click at [485, 90] on div at bounding box center [555, 118] width 659 height 294
click at [508, 107] on div at bounding box center [555, 118] width 659 height 294
click at [505, 82] on div at bounding box center [555, 118] width 659 height 294
click at [490, 160] on div at bounding box center [555, 118] width 659 height 294
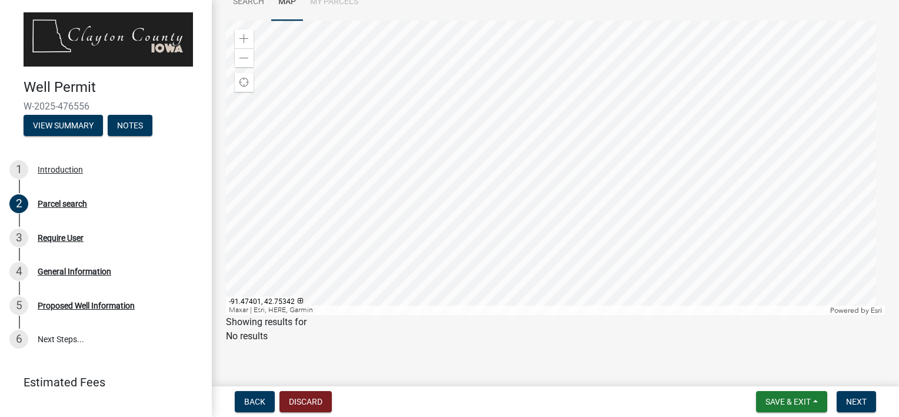
scroll to position [123, 0]
click at [478, 186] on div at bounding box center [555, 160] width 659 height 294
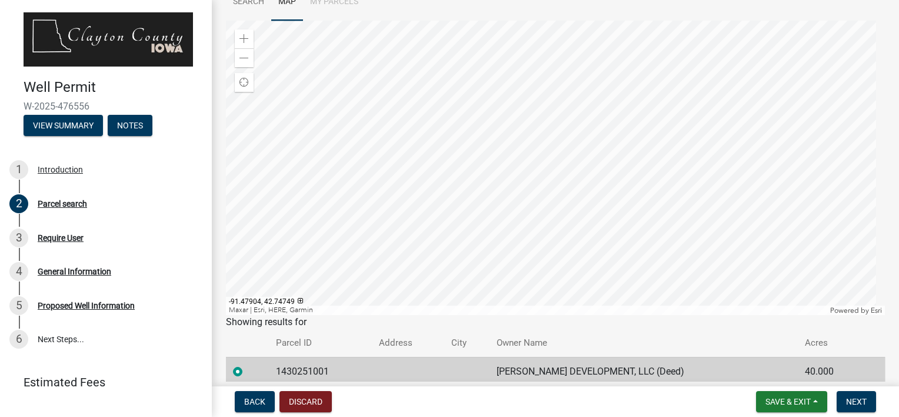
scroll to position [165, 0]
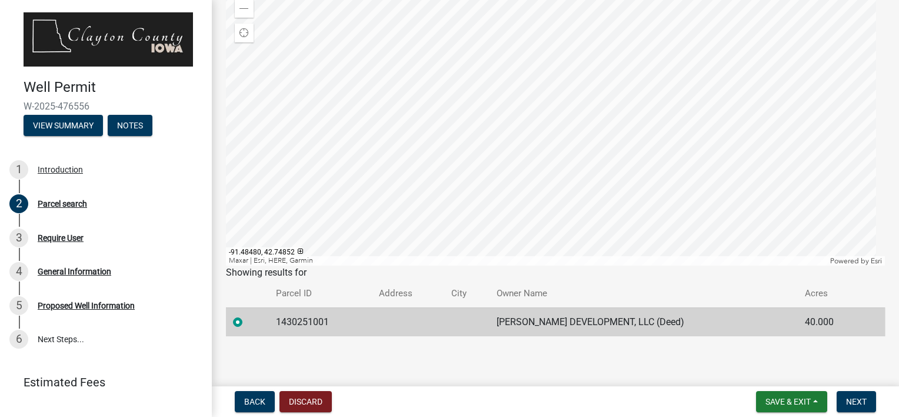
click at [446, 184] on div at bounding box center [555, 118] width 659 height 294
click at [413, 185] on div at bounding box center [555, 118] width 659 height 294
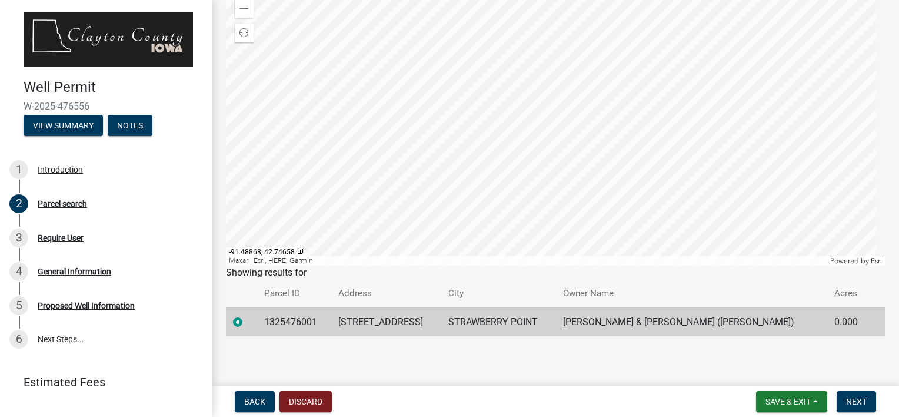
click at [437, 181] on div at bounding box center [555, 118] width 659 height 294
click at [408, 177] on div at bounding box center [555, 118] width 659 height 294
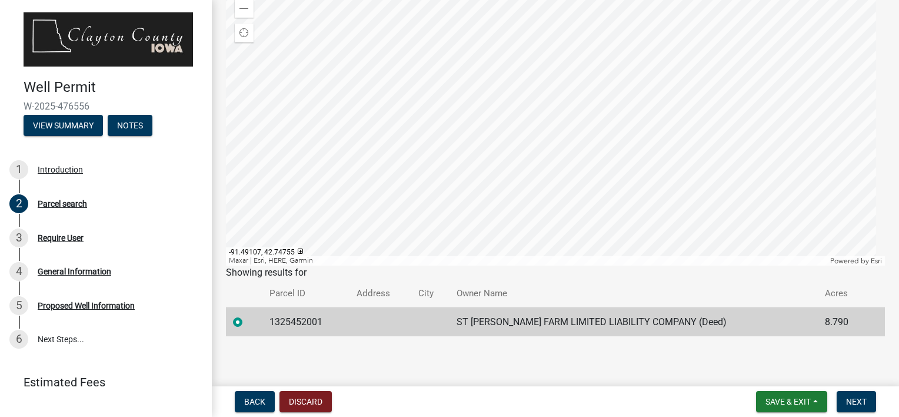
click at [424, 173] on div at bounding box center [555, 118] width 659 height 294
click at [434, 167] on div at bounding box center [555, 118] width 659 height 294
click at [418, 175] on div at bounding box center [555, 118] width 659 height 294
click at [468, 106] on div at bounding box center [555, 118] width 659 height 294
click at [499, 71] on div at bounding box center [555, 118] width 659 height 294
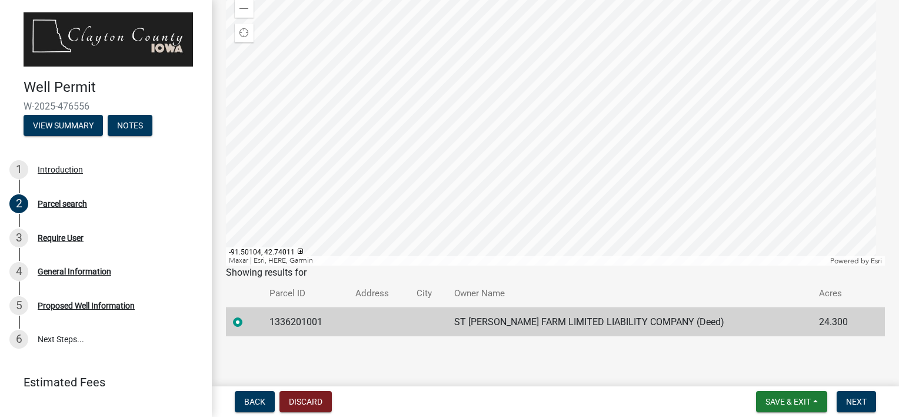
click at [473, 78] on div at bounding box center [555, 118] width 659 height 294
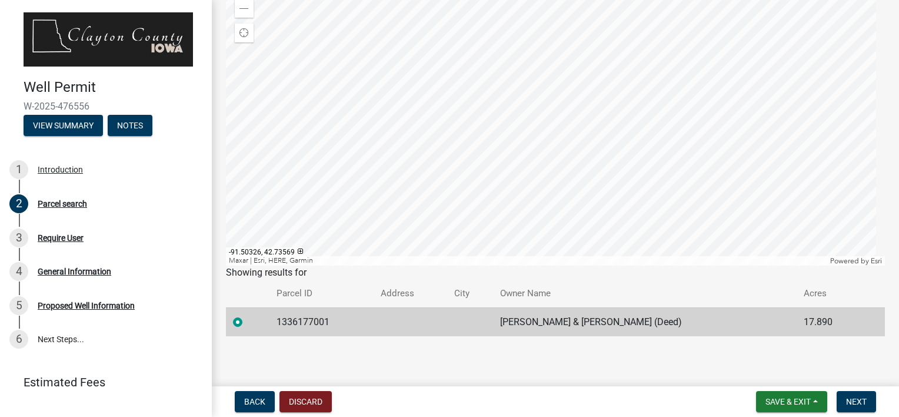
click at [464, 112] on div at bounding box center [555, 118] width 659 height 294
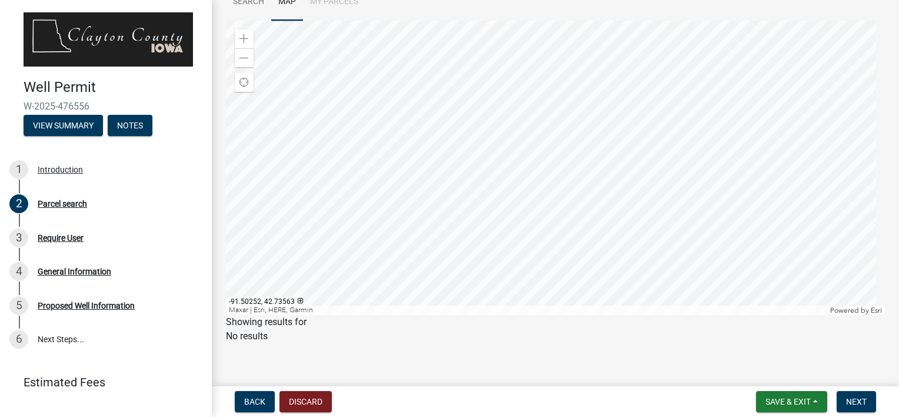
scroll to position [123, 0]
click at [467, 131] on div at bounding box center [555, 160] width 659 height 294
click at [479, 149] on div at bounding box center [555, 160] width 659 height 294
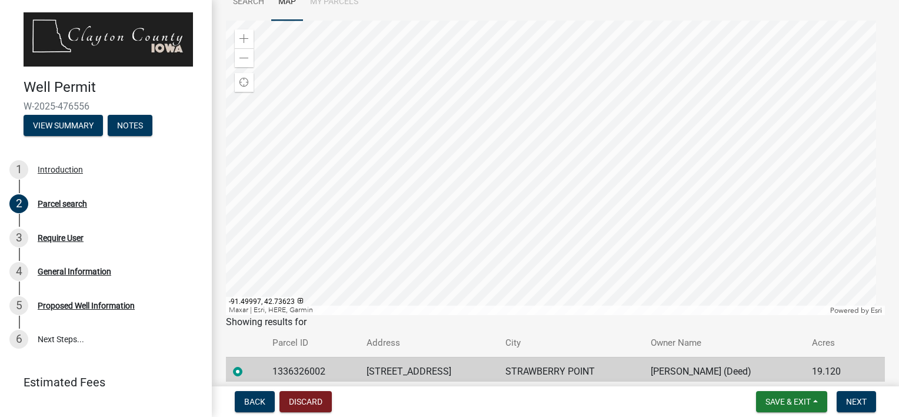
scroll to position [165, 0]
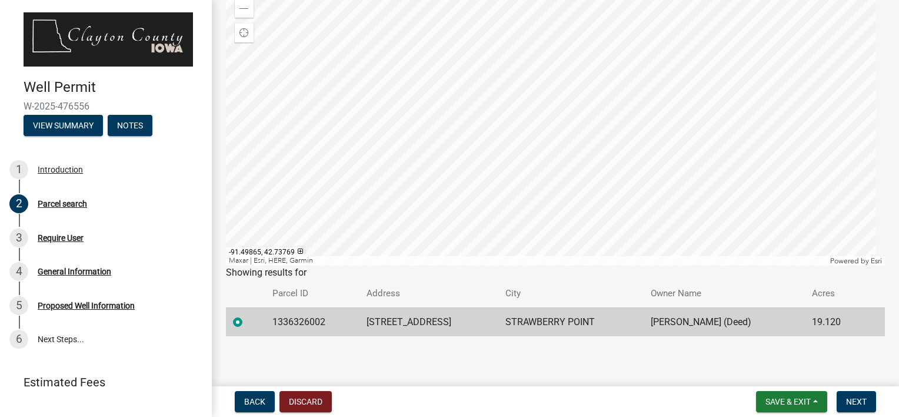
click at [487, 97] on div at bounding box center [555, 118] width 659 height 294
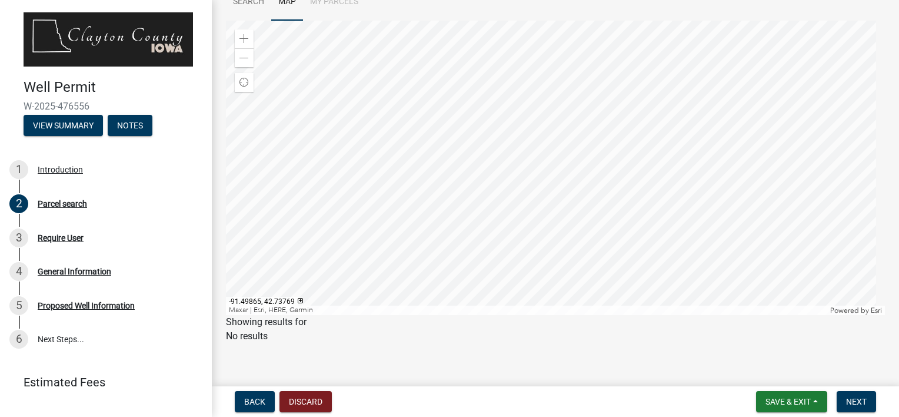
scroll to position [123, 0]
click at [483, 139] on div at bounding box center [555, 160] width 659 height 294
click at [480, 154] on div at bounding box center [555, 160] width 659 height 294
click at [492, 137] on div at bounding box center [555, 160] width 659 height 294
click at [498, 137] on div at bounding box center [555, 160] width 659 height 294
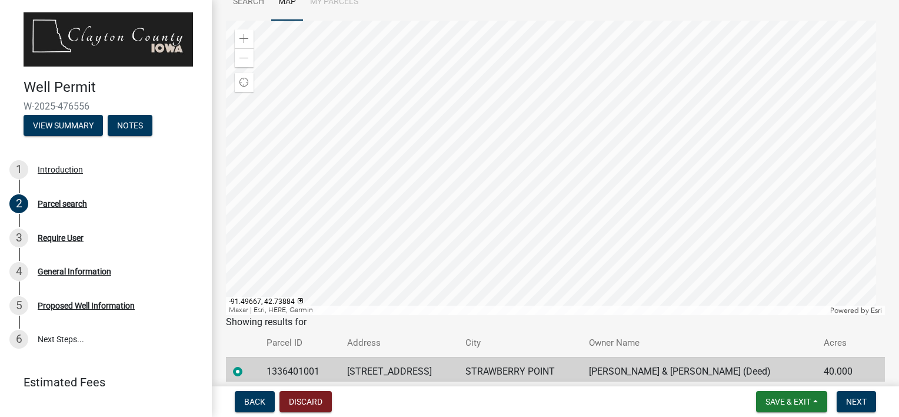
scroll to position [165, 0]
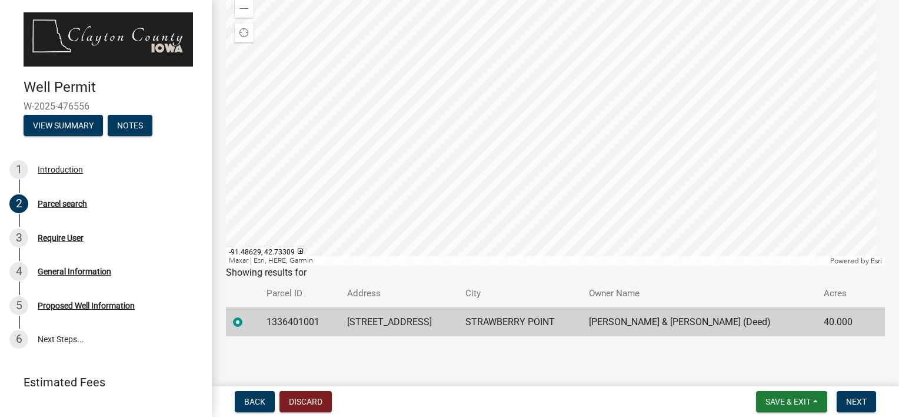
click at [557, 132] on div at bounding box center [555, 118] width 659 height 294
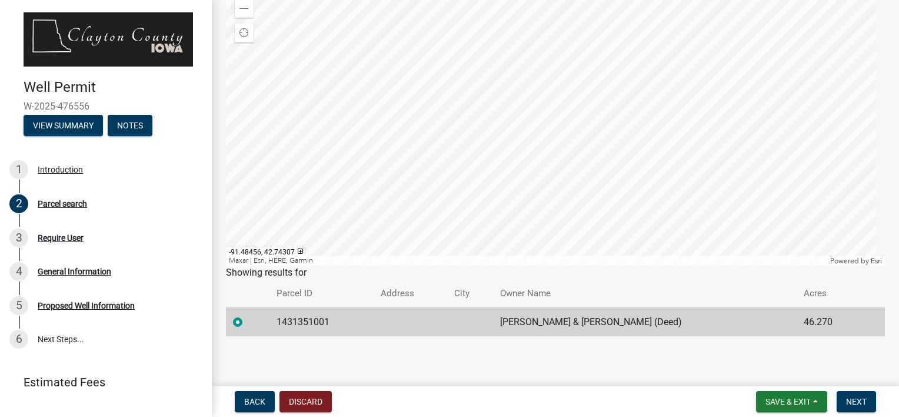
click at [567, 54] on div at bounding box center [555, 118] width 659 height 294
click at [500, 241] on div at bounding box center [555, 118] width 659 height 294
click at [242, 33] on span "Find my location" at bounding box center [244, 32] width 9 height 9
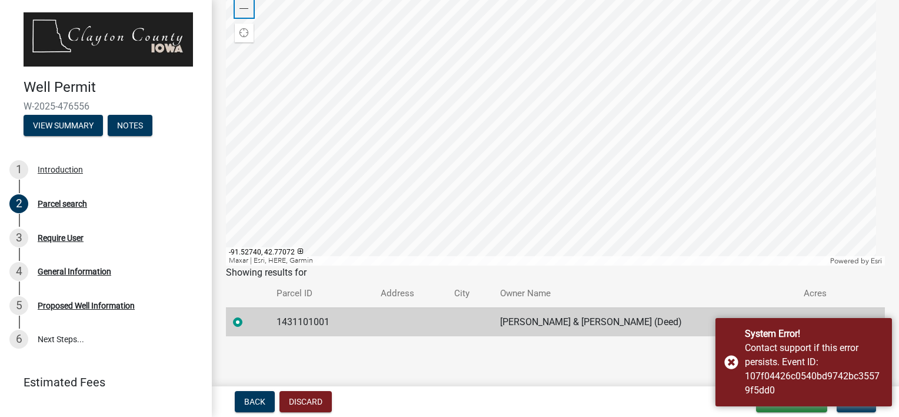
click at [241, 12] on span at bounding box center [244, 8] width 9 height 9
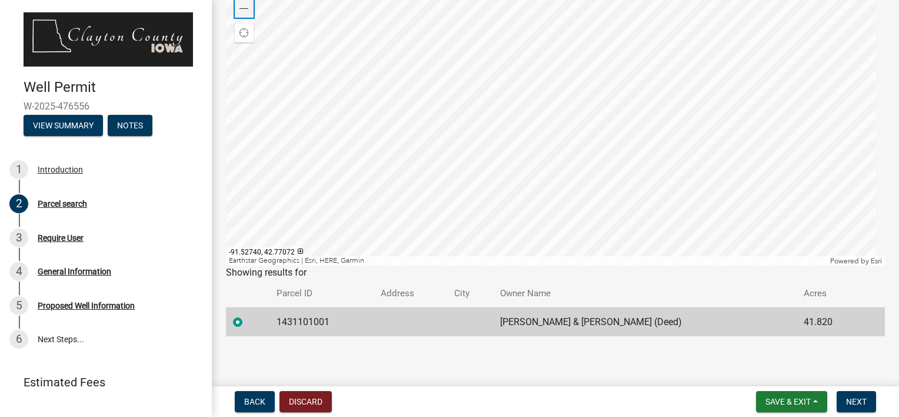
click at [241, 12] on span at bounding box center [244, 8] width 9 height 9
